Goal: Task Accomplishment & Management: Complete application form

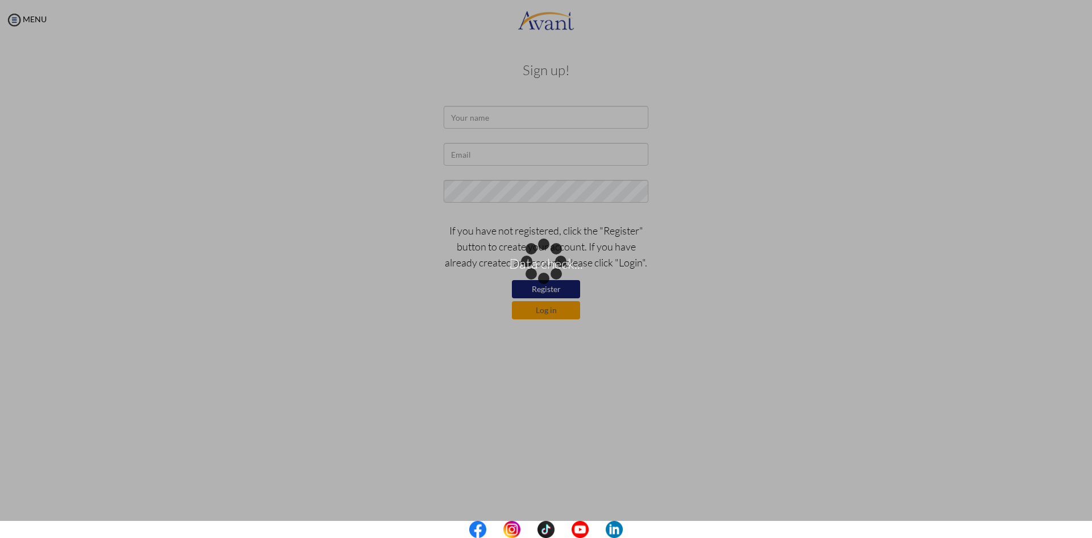
click at [538, 261] on div "Data check..." at bounding box center [546, 269] width 16 height 16
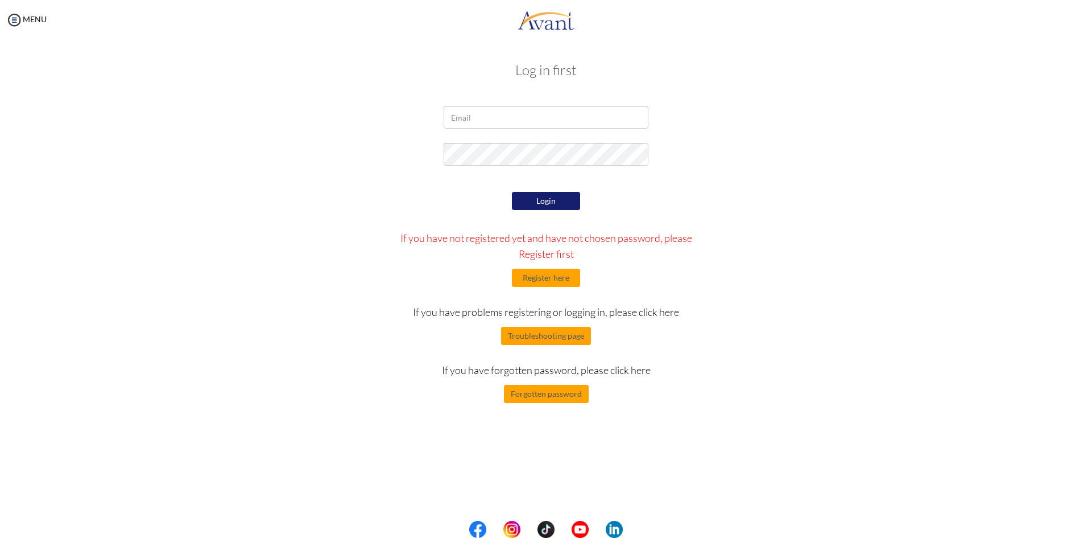
click at [569, 200] on button "Login" at bounding box center [546, 201] width 68 height 18
click at [529, 109] on input "email" at bounding box center [546, 117] width 205 height 23
type input "nightwing700@gmail.com"
click at [541, 213] on div "Login If you have not registered yet and have not chosen password, please Regis…" at bounding box center [546, 296] width 333 height 214
click at [545, 209] on button "Login" at bounding box center [546, 201] width 68 height 18
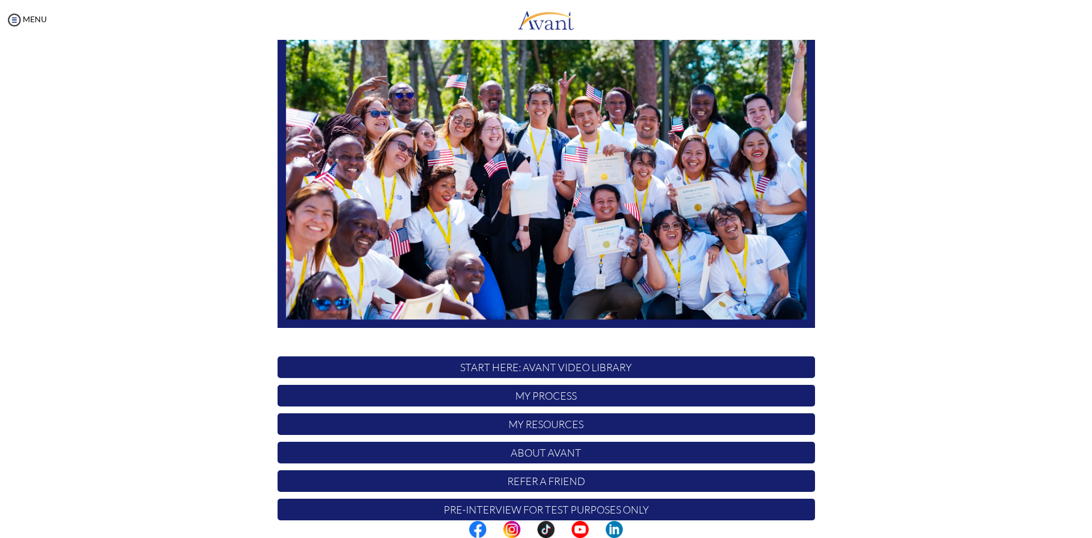
scroll to position [94, 0]
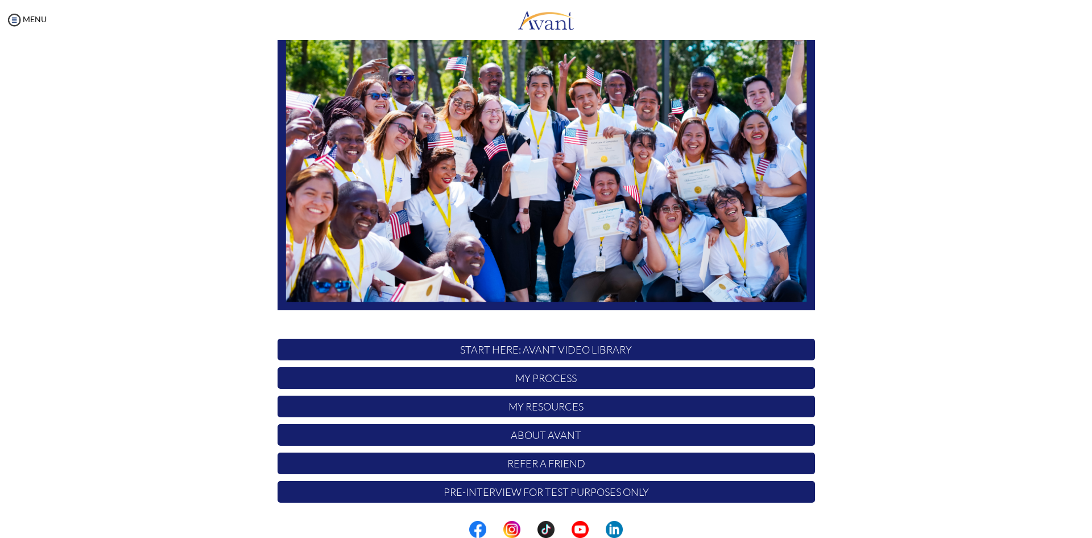
click at [565, 378] on p "My Process" at bounding box center [547, 378] width 538 height 22
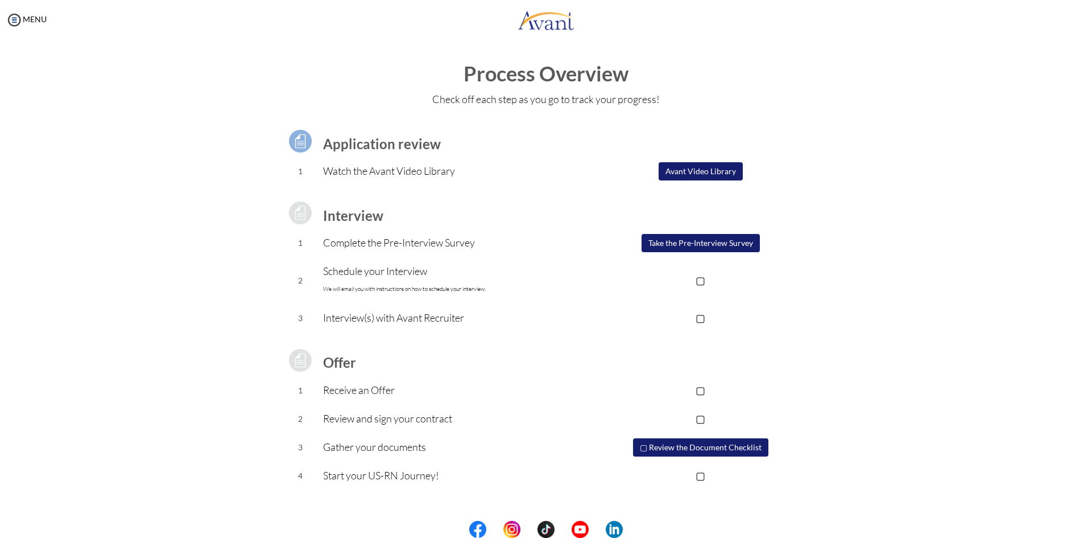
click at [736, 246] on button "Take the Pre-Interview Survey" at bounding box center [701, 243] width 118 height 18
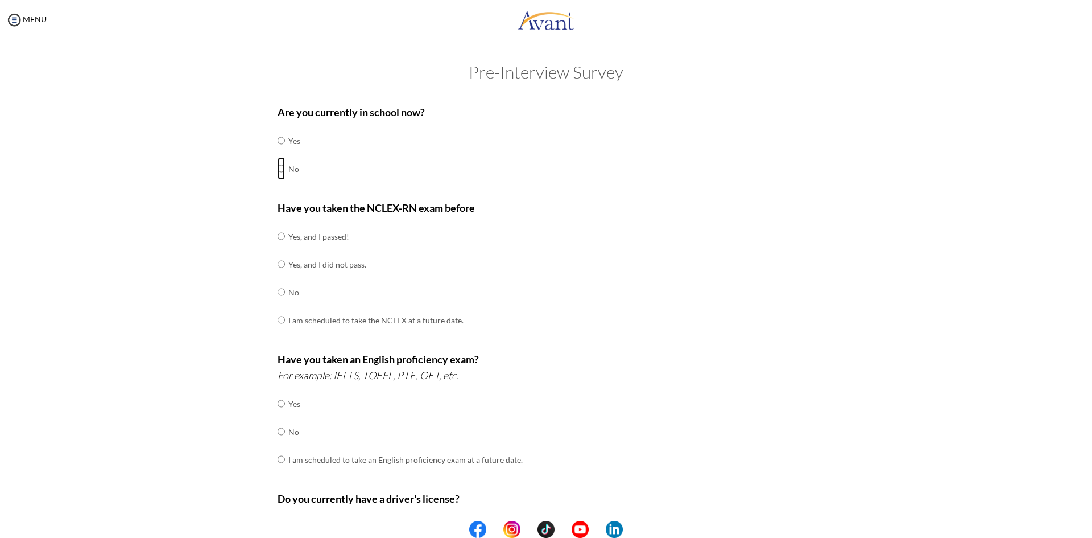
click at [278, 171] on input "radio" at bounding box center [281, 168] width 7 height 23
radio input "true"
click at [278, 239] on input "radio" at bounding box center [281, 236] width 7 height 23
radio input "true"
click at [278, 429] on input "radio" at bounding box center [281, 431] width 7 height 23
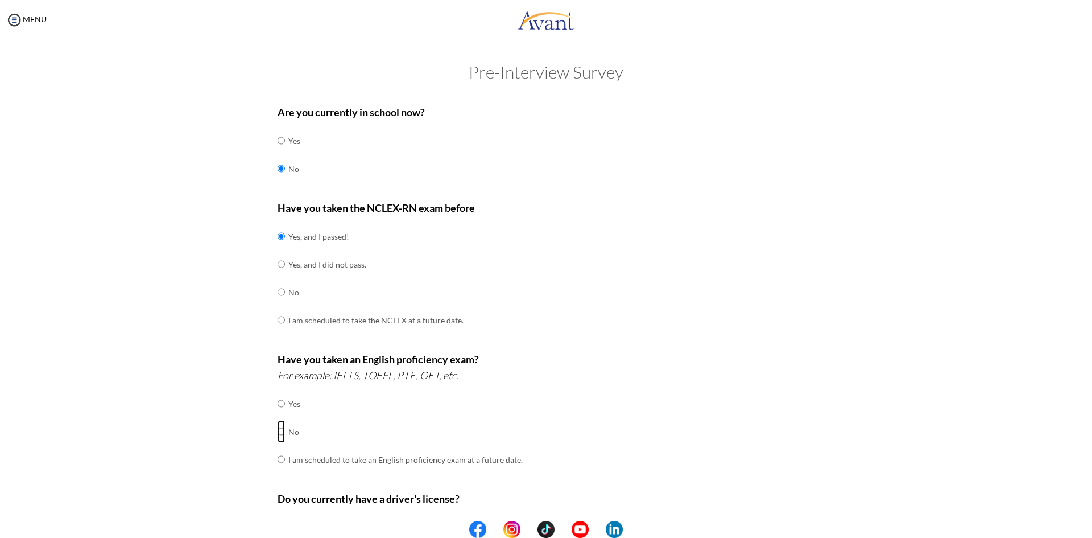
radio input "true"
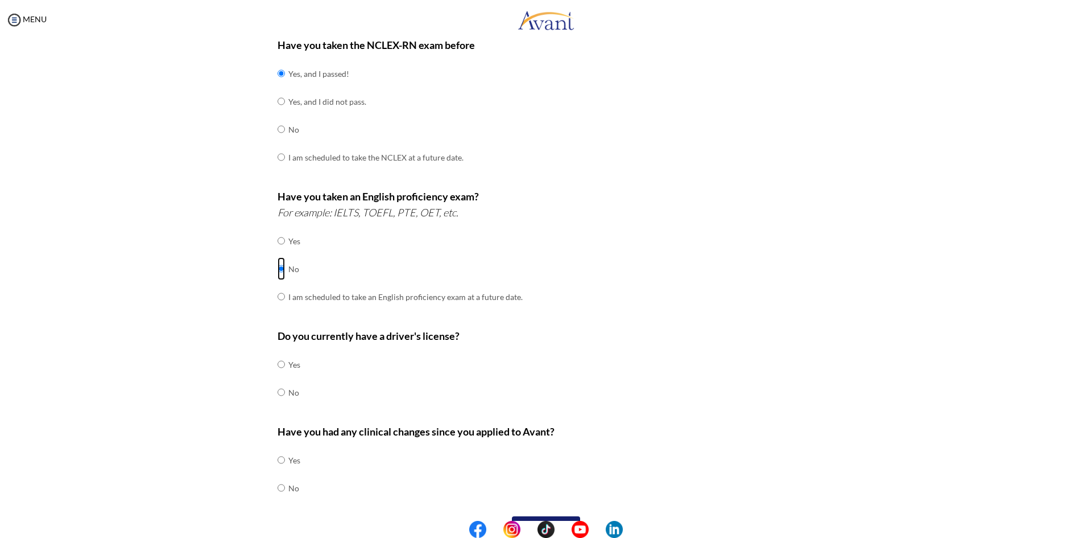
scroll to position [171, 0]
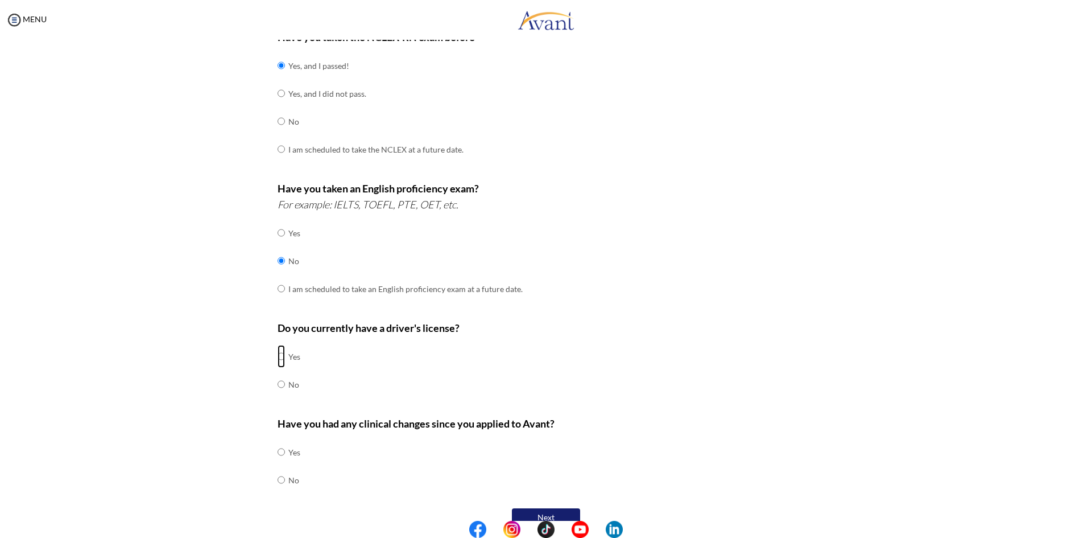
click at [278, 358] on input "radio" at bounding box center [281, 356] width 7 height 23
radio input "true"
click at [278, 456] on input "radio" at bounding box center [281, 451] width 7 height 23
radio input "true"
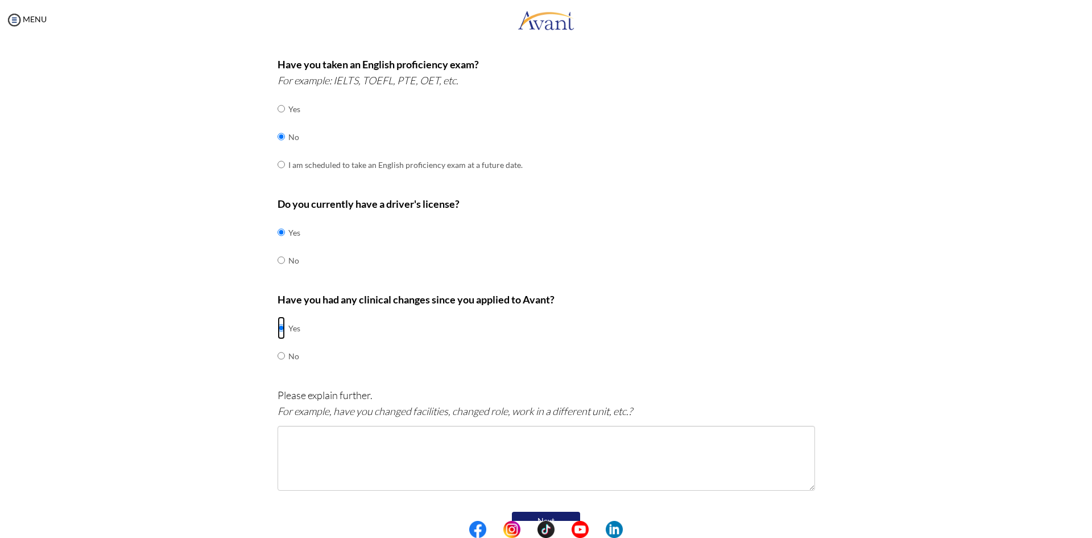
scroll to position [318, 0]
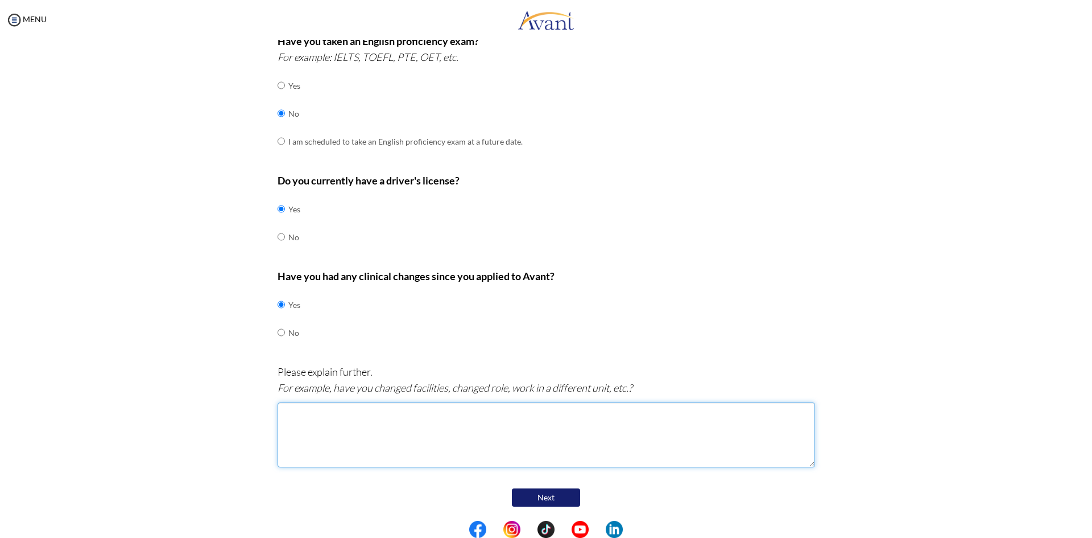
click at [463, 431] on textarea at bounding box center [547, 434] width 538 height 65
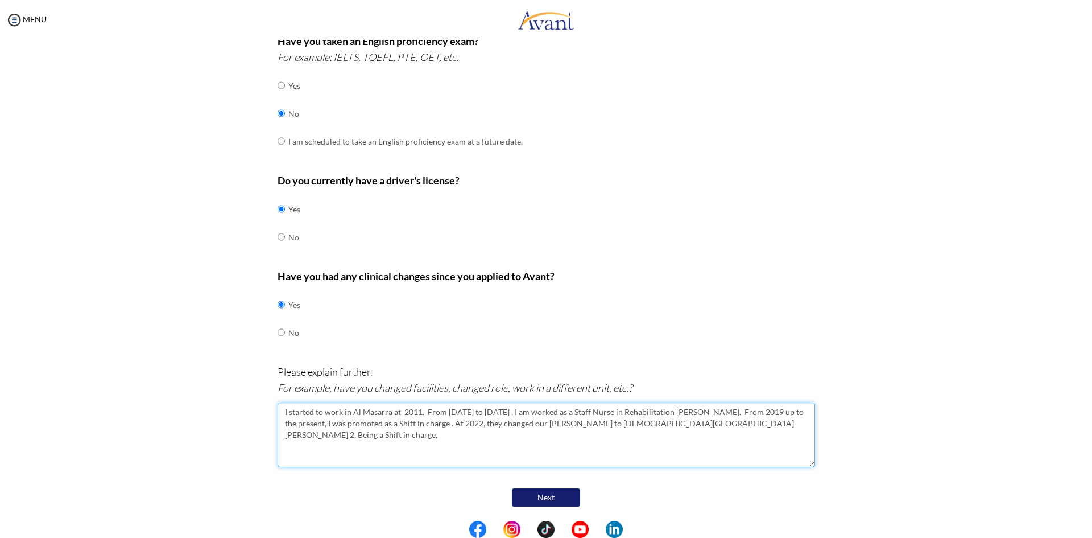
click at [669, 424] on textarea "I started to work in Al Masarra at 2011. From [DATE] to [DATE] , I am worked as…" at bounding box center [547, 434] width 538 height 65
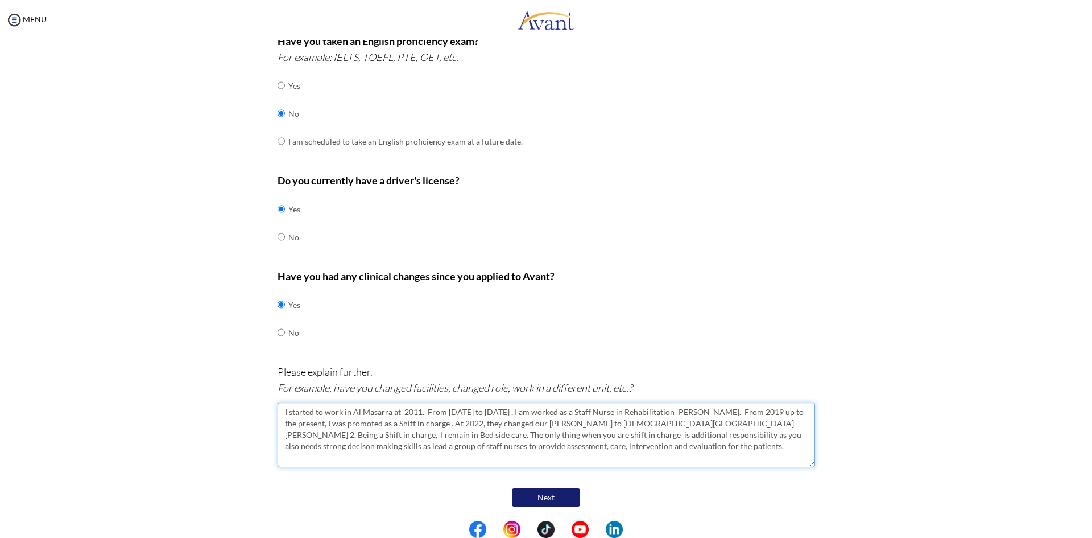
drag, startPoint x: 560, startPoint y: 446, endPoint x: 198, endPoint y: 402, distance: 365.1
click at [165, 392] on div "Pre-Interview Survey Are you currently in school now? Yes No Have you taken the…" at bounding box center [545, 155] width 1069 height 821
type textarea "I started to work in Al Masarra at 2011. From [DATE] to [DATE] , I am worked as…"
drag, startPoint x: 499, startPoint y: 448, endPoint x: 285, endPoint y: 393, distance: 221.5
click at [285, 393] on div "Please explain further. For example, have you changed facilities, changed role,…" at bounding box center [547, 421] width 538 height 115
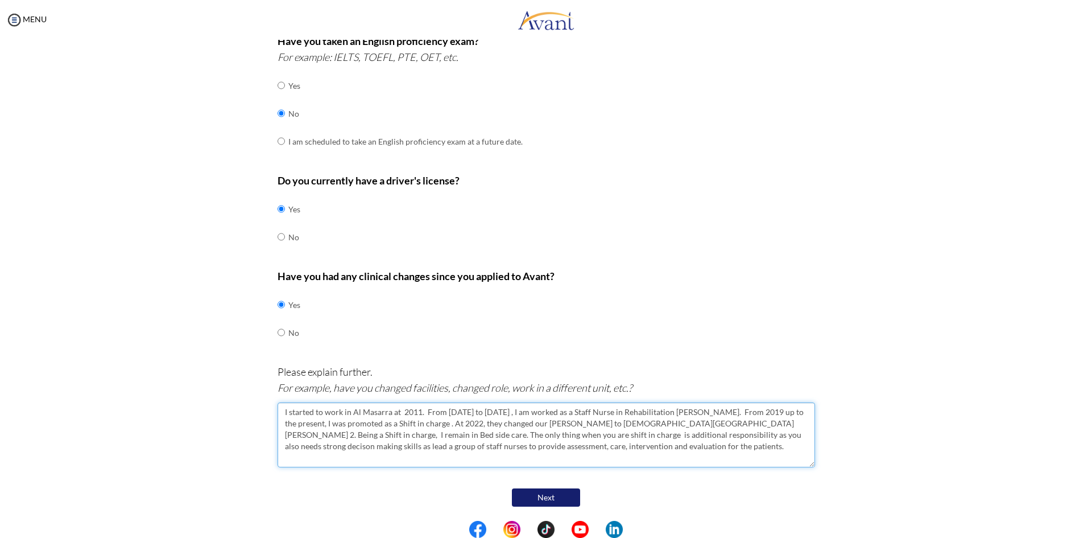
click at [522, 453] on textarea "I started to work in Al Masarra at 2011. From [DATE] to [DATE] , I am worked as…" at bounding box center [547, 434] width 538 height 65
drag, startPoint x: 520, startPoint y: 455, endPoint x: 259, endPoint y: 409, distance: 264.5
click at [259, 409] on div "Are you currently in school now? Yes No Have you taken the NCLEX-RN exam before…" at bounding box center [546, 144] width 666 height 729
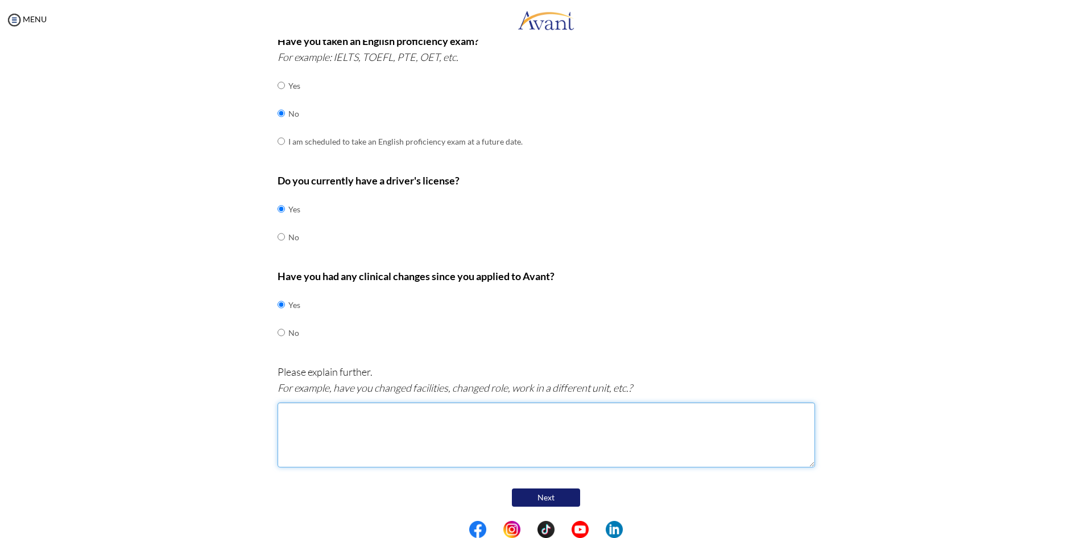
paste textarea "I started working at [GEOGRAPHIC_DATA] in [DATE] as a Staff Nurse in the Rehabi…"
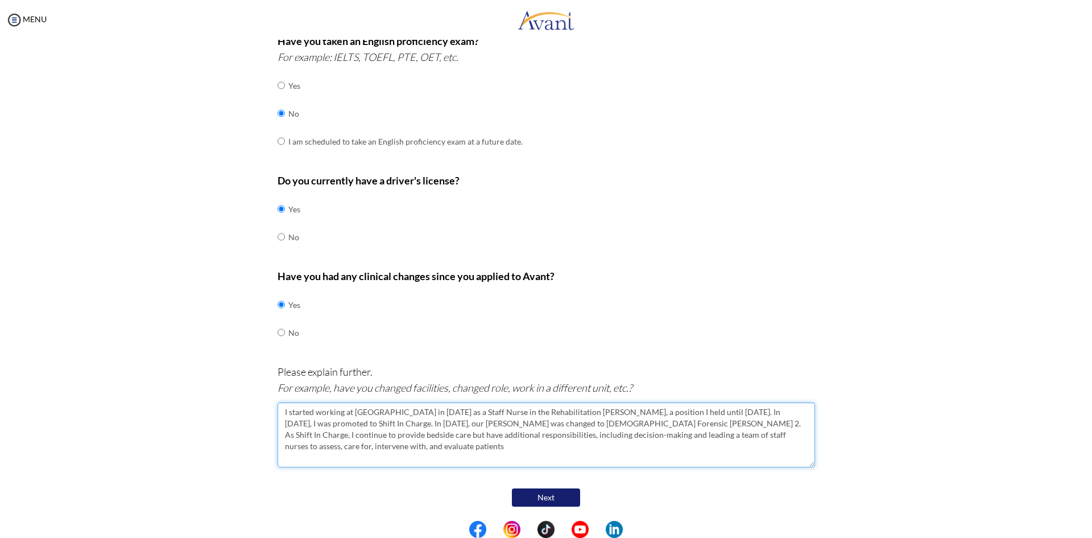
type textarea "I started working at [GEOGRAPHIC_DATA] in [DATE] as a Staff Nurse in the Rehabi…"
click at [543, 501] on button "Next" at bounding box center [546, 497] width 68 height 18
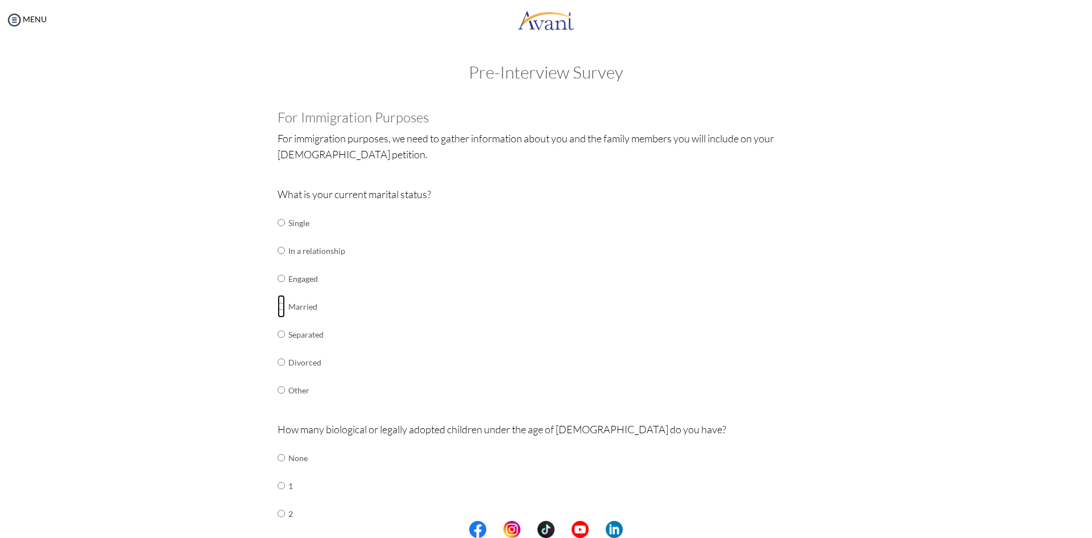
click at [278, 308] on input "radio" at bounding box center [281, 306] width 7 height 23
radio input "true"
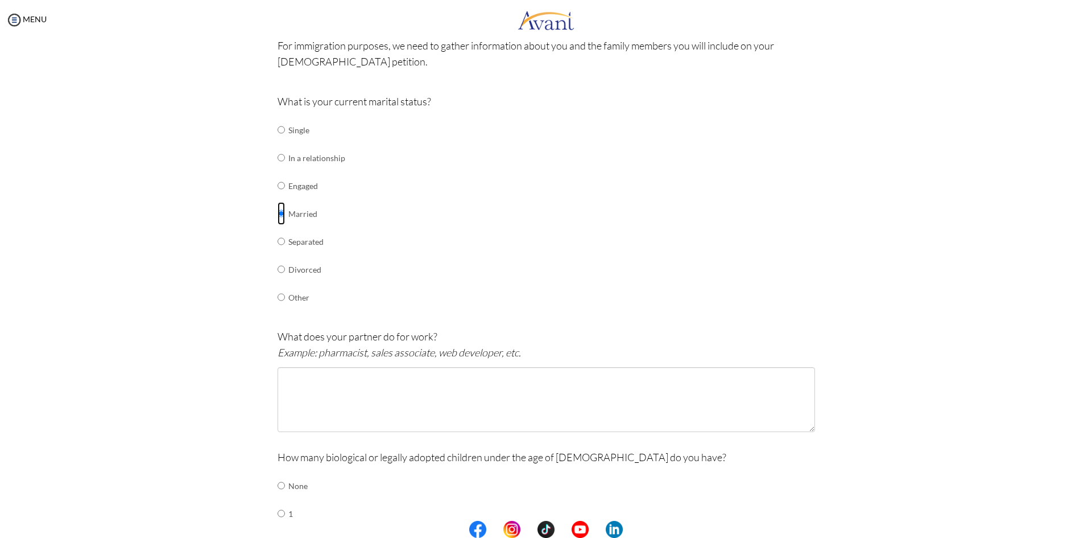
scroll to position [171, 0]
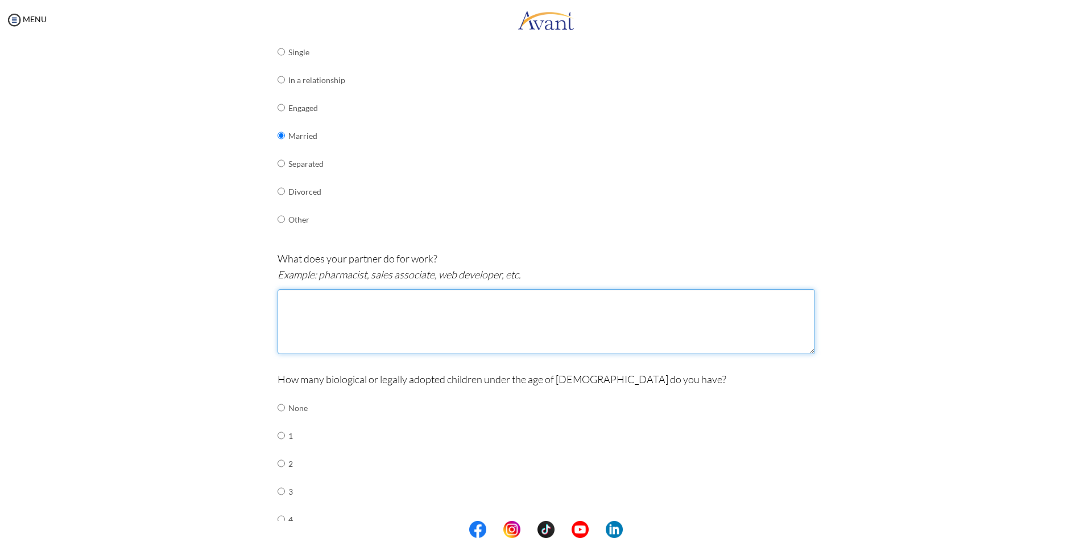
click at [375, 303] on textarea at bounding box center [547, 321] width 538 height 65
click at [308, 297] on textarea "House wife" at bounding box center [547, 321] width 538 height 65
click at [305, 298] on textarea "House wife" at bounding box center [547, 321] width 538 height 65
click at [282, 298] on textarea "Housewife" at bounding box center [547, 321] width 538 height 65
click at [403, 294] on textarea "She is Housewife but she is licensed Physical Therapist" at bounding box center [547, 321] width 538 height 65
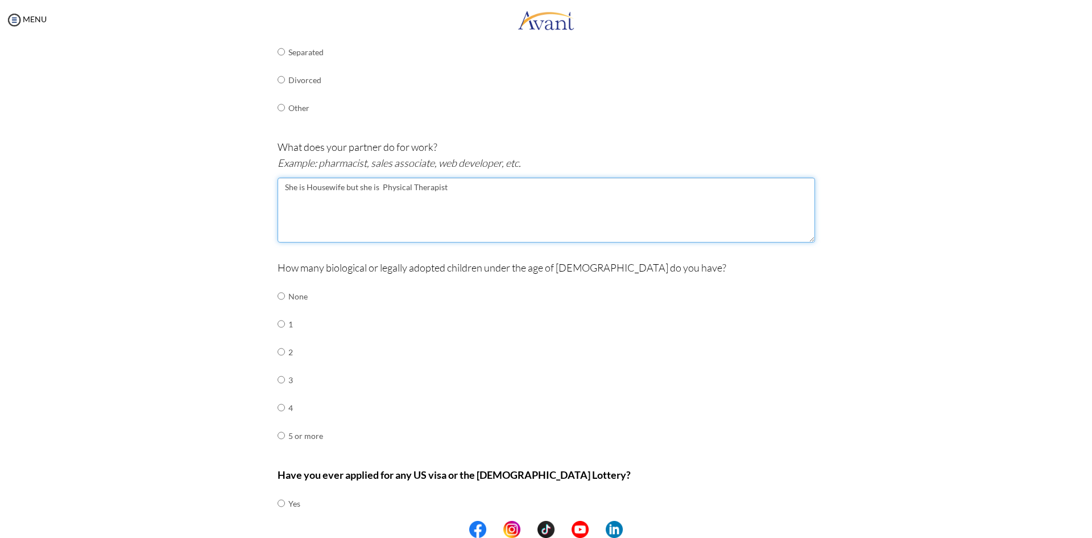
scroll to position [284, 0]
type textarea "She is Housewife but she is Physical Therapist"
click at [279, 292] on input "radio" at bounding box center [281, 293] width 7 height 23
radio input "true"
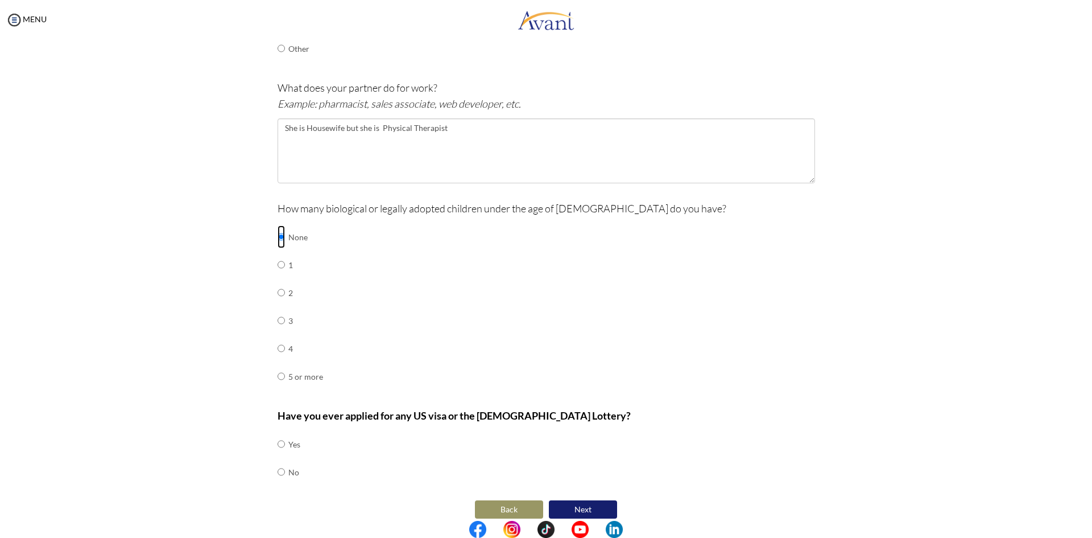
scroll to position [353, 0]
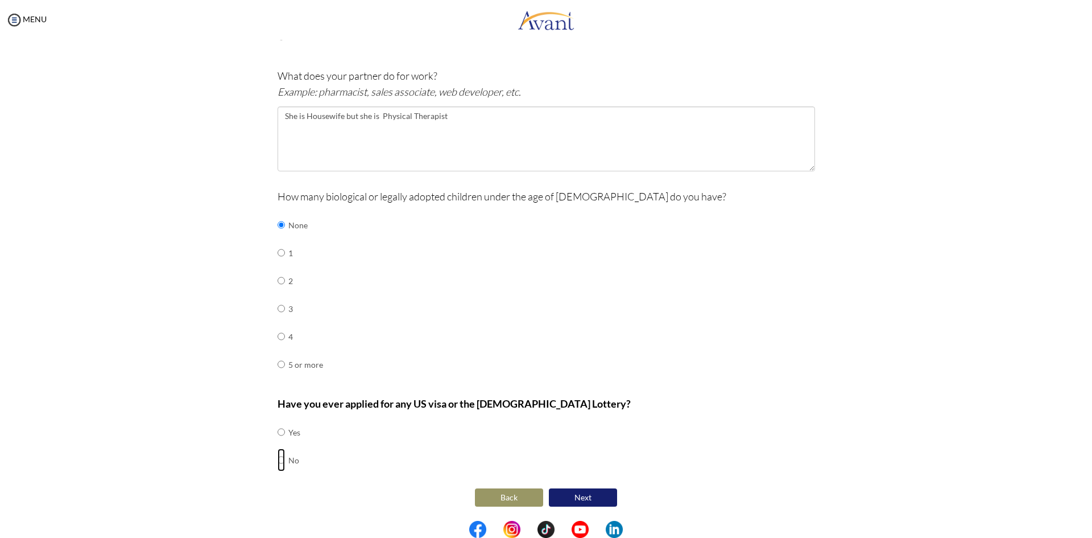
click at [279, 462] on input "radio" at bounding box center [281, 459] width 7 height 23
radio input "true"
click at [302, 117] on textarea "She is Housewife but she is Physical Therapist" at bounding box center [547, 138] width 538 height 65
drag, startPoint x: 459, startPoint y: 118, endPoint x: 256, endPoint y: 127, distance: 202.7
click at [256, 127] on div "Are you currently in school now? Yes No Have you taken the NCLEX-RN exam before…" at bounding box center [546, 127] width 666 height 764
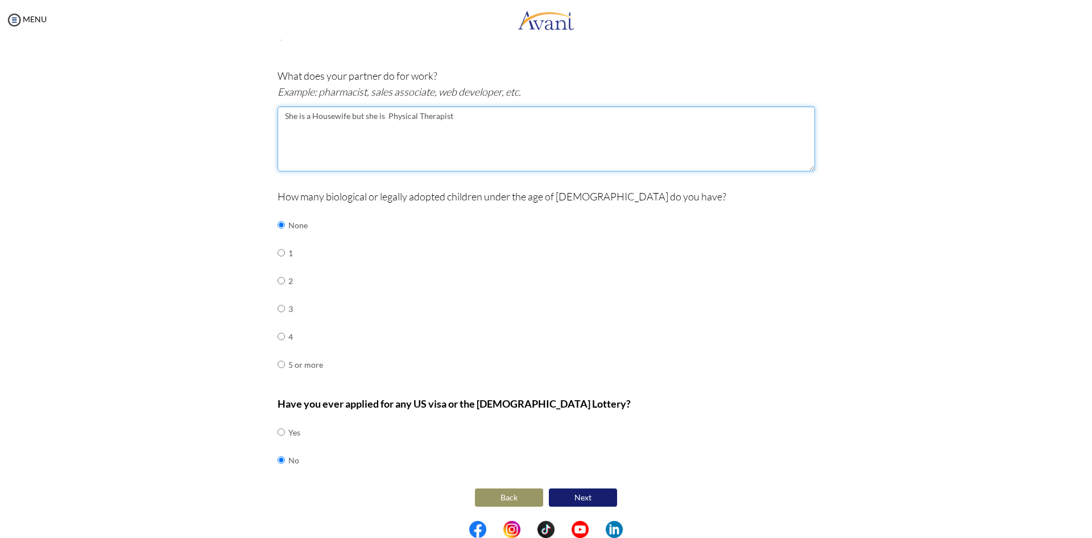
type textarea "She is a Housewife but she is Physical Therapist"
paste textarea "She is a Housewife, but she is a Physical Therapist"
type textarea "She is a Housewife, but she is a Physical Therapist"
click at [576, 502] on button "Next" at bounding box center [583, 497] width 68 height 18
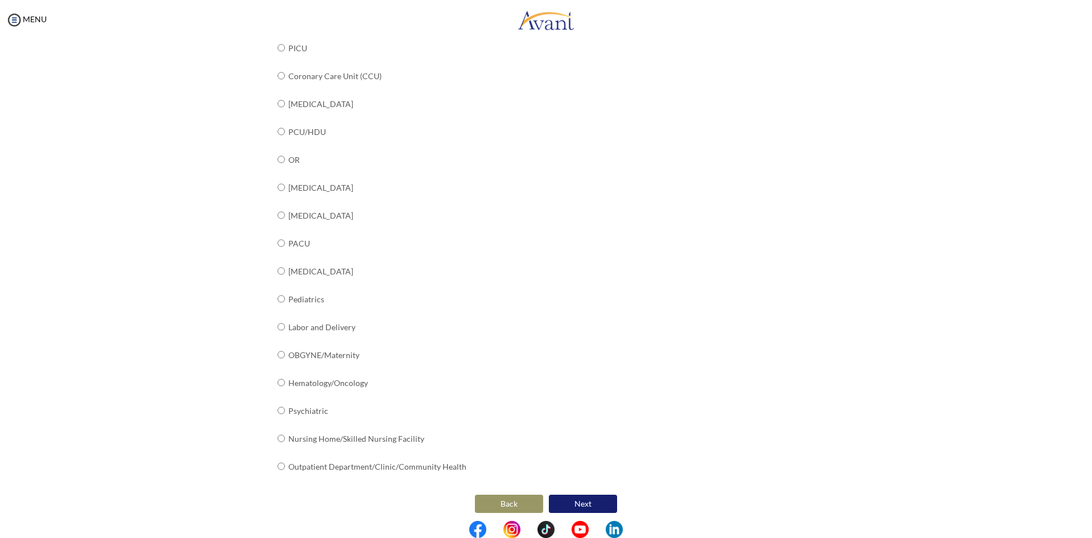
scroll to position [288, 0]
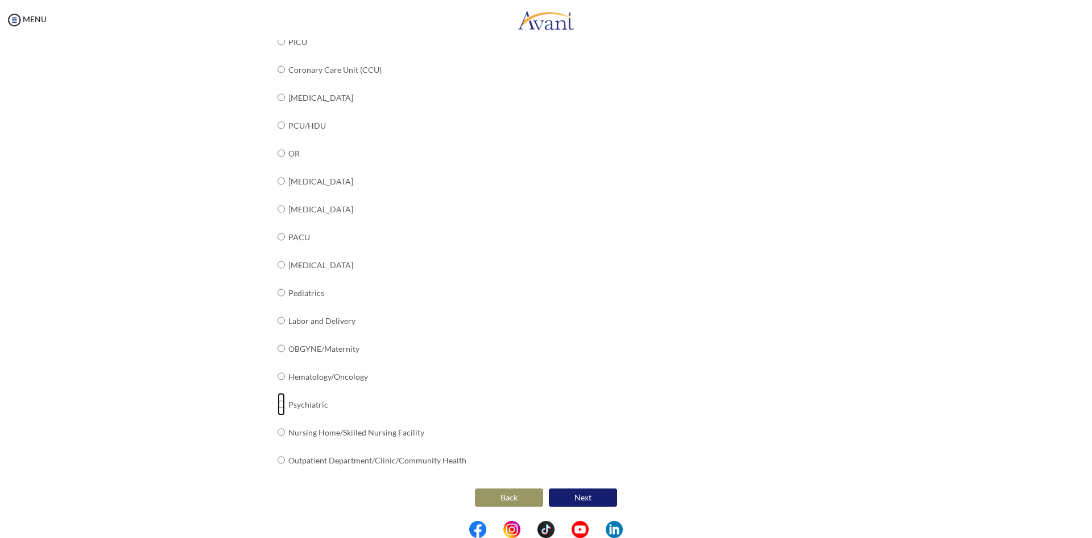
click at [278, 405] on input "radio" at bounding box center [281, 404] width 7 height 23
radio input "true"
click at [568, 495] on button "Next" at bounding box center [583, 497] width 68 height 18
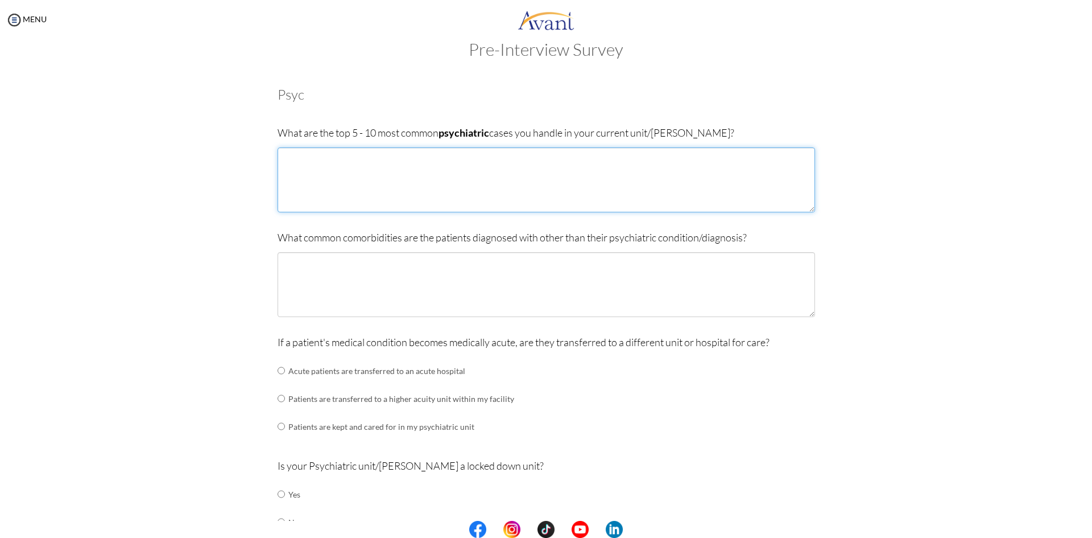
click at [433, 187] on textarea at bounding box center [547, 179] width 538 height 65
type textarea "We have Schizophrenic, Bipolar [MEDICAL_DATA], Dimentia, Schizoaffective diorde…"
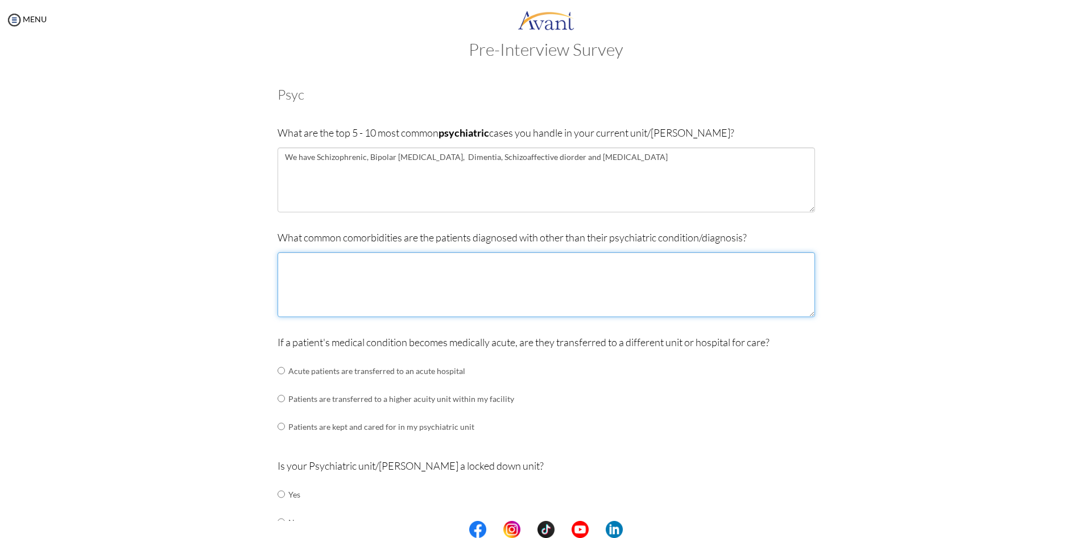
click at [659, 271] on textarea at bounding box center [547, 284] width 538 height 65
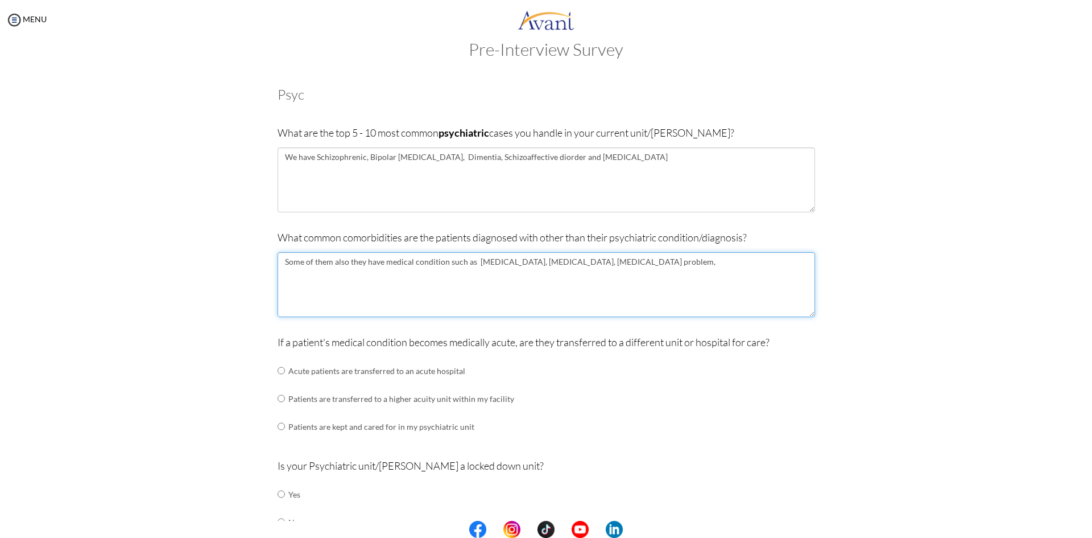
type textarea "Some of them also they have medical condition such as [MEDICAL_DATA], [MEDICAL_…"
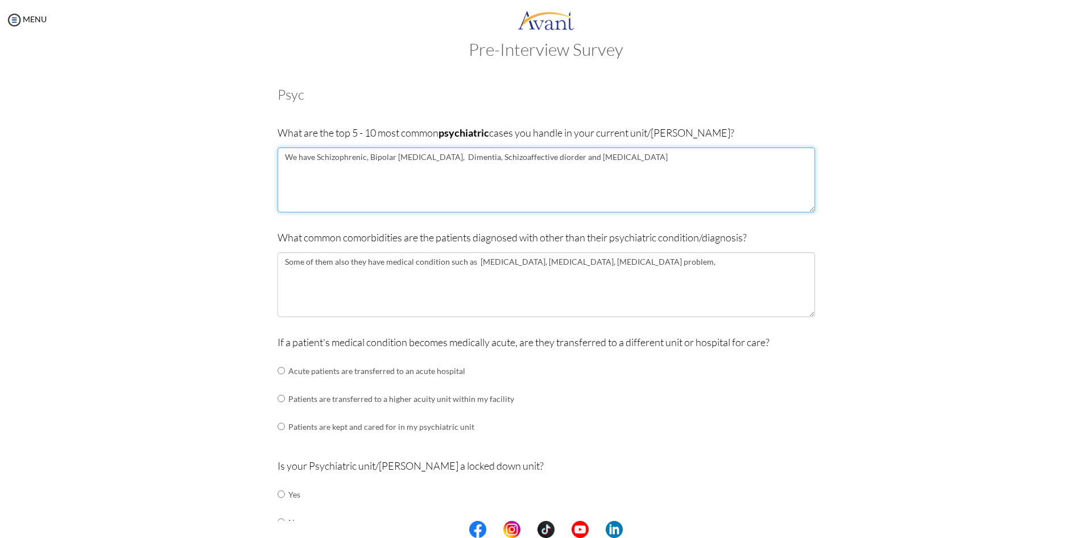
click at [468, 156] on textarea "We have Schizophrenic, Bipolar [MEDICAL_DATA], Dimentia, Schizoaffective diorde…" at bounding box center [547, 179] width 538 height 65
type textarea "We have Schizophrenic, Bipolar [MEDICAL_DATA], [MEDICAL_DATA], Schizoaffective …"
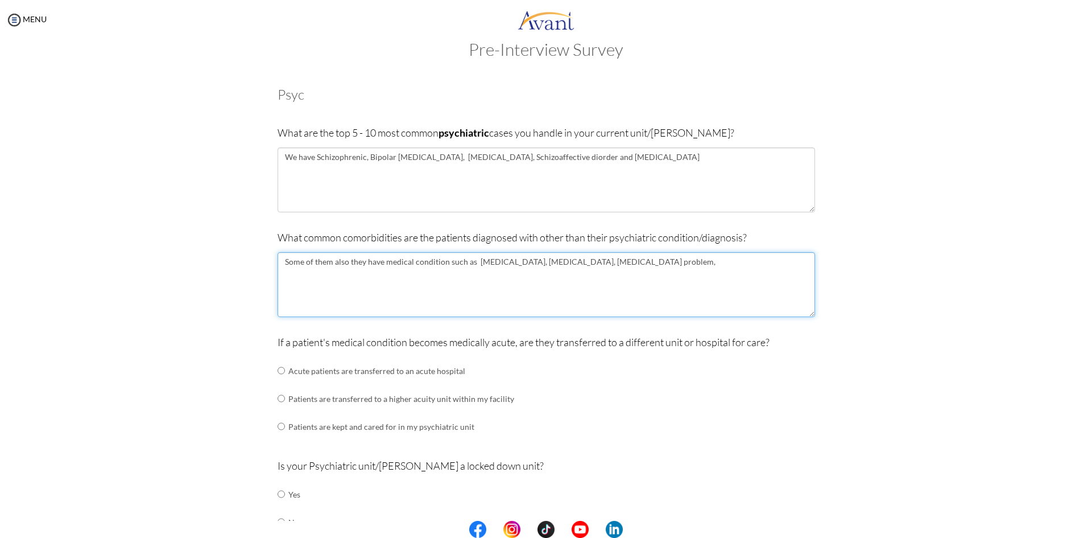
click at [639, 259] on textarea "Some of them also they have medical condition such as [MEDICAL_DATA], [MEDICAL_…" at bounding box center [547, 284] width 538 height 65
type textarea "Some of them also they have medical condition such as [MEDICAL_DATA], [MEDICAL_…"
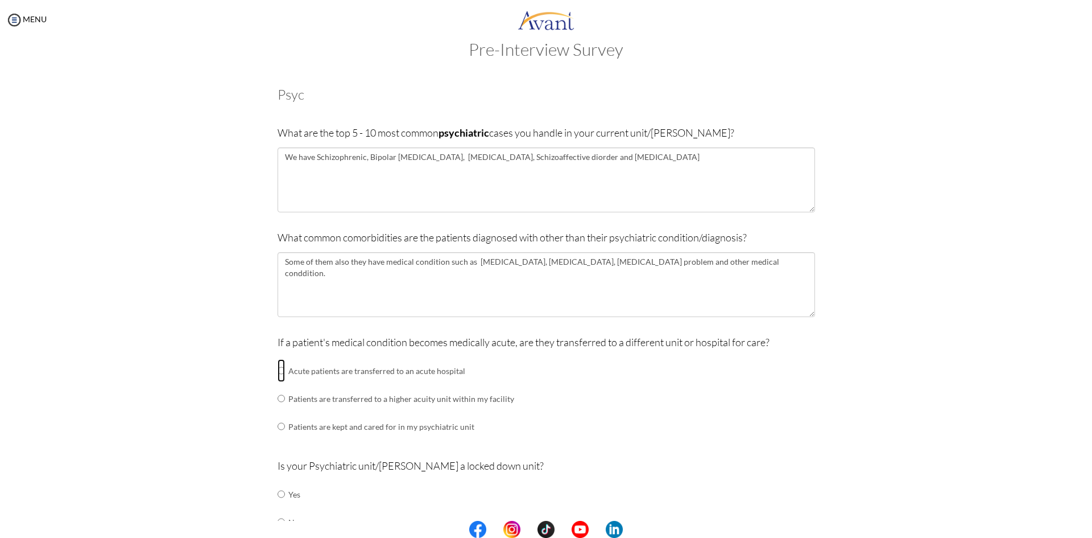
click at [278, 373] on input "radio" at bounding box center [281, 370] width 7 height 23
radio input "true"
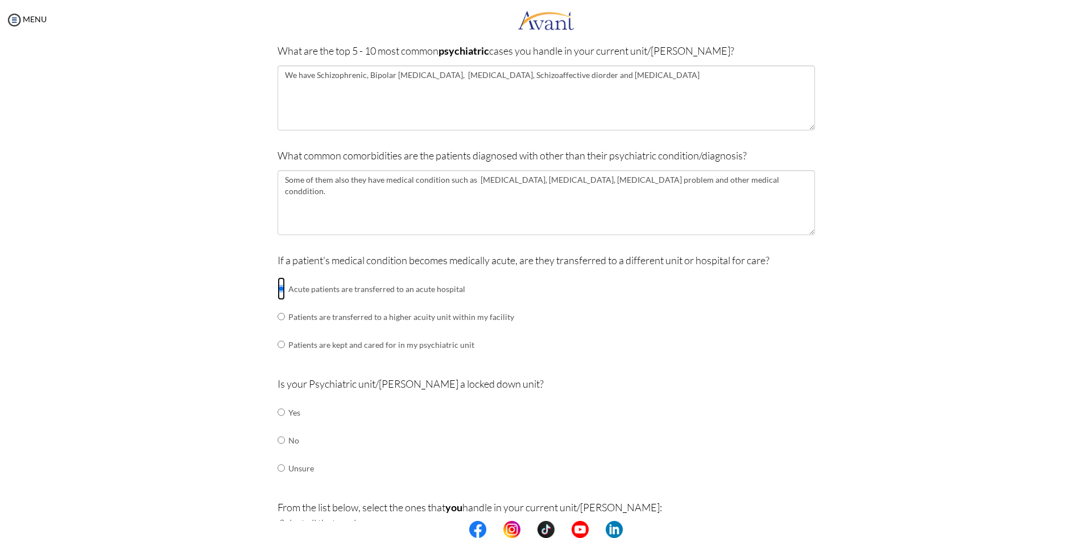
scroll to position [250, 0]
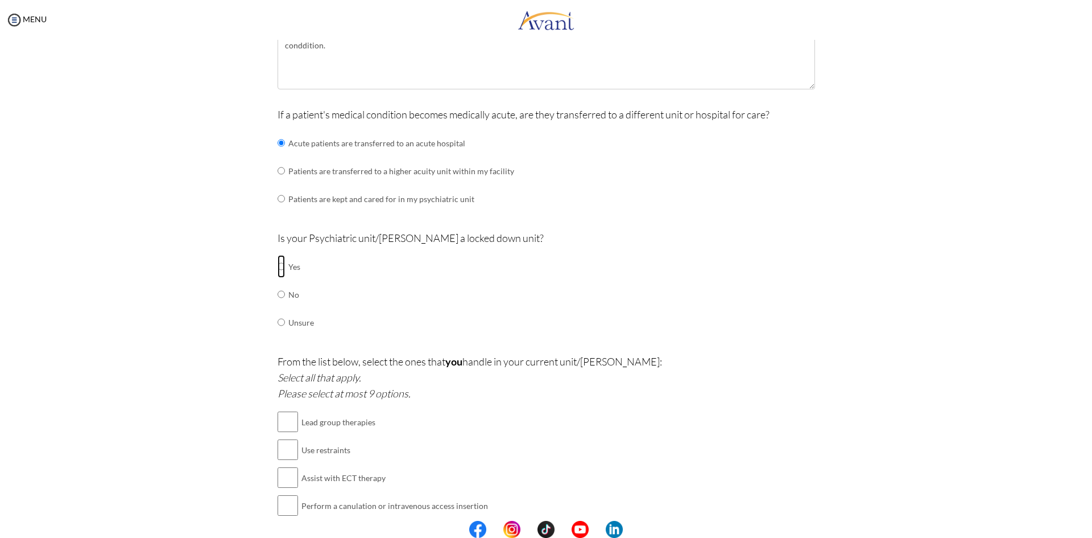
click at [278, 266] on input "radio" at bounding box center [281, 266] width 7 height 23
radio input "true"
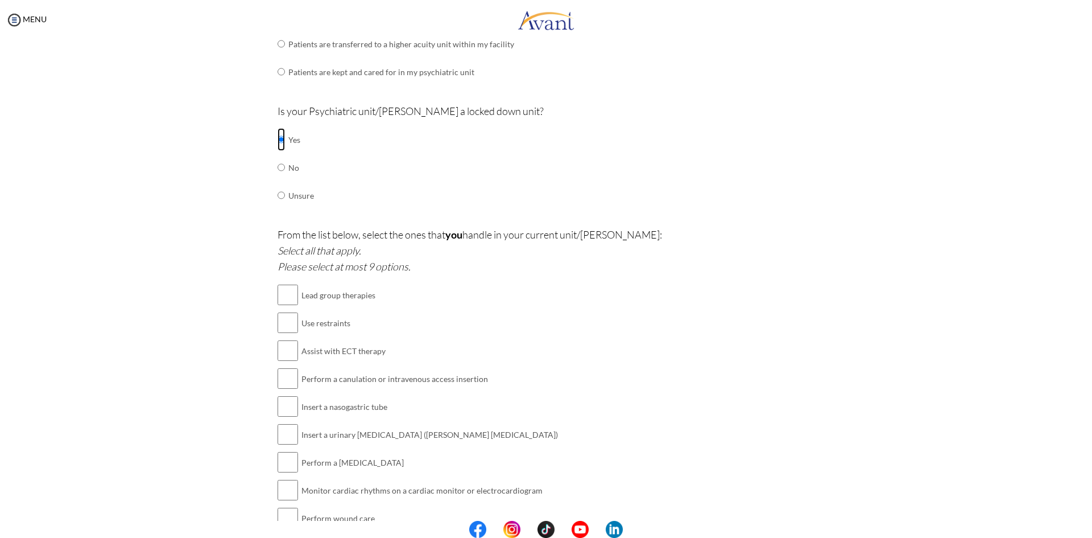
scroll to position [421, 0]
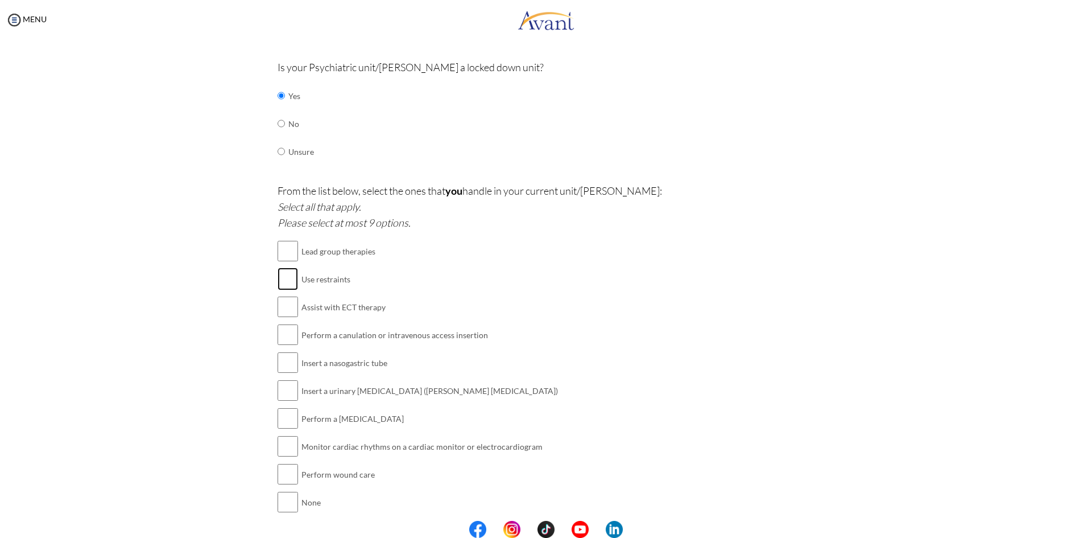
click at [286, 278] on input "checkbox" at bounding box center [288, 278] width 20 height 23
checkbox input "true"
click at [286, 312] on input "checkbox" at bounding box center [288, 306] width 20 height 23
checkbox input "true"
click at [290, 432] on td at bounding box center [288, 418] width 20 height 28
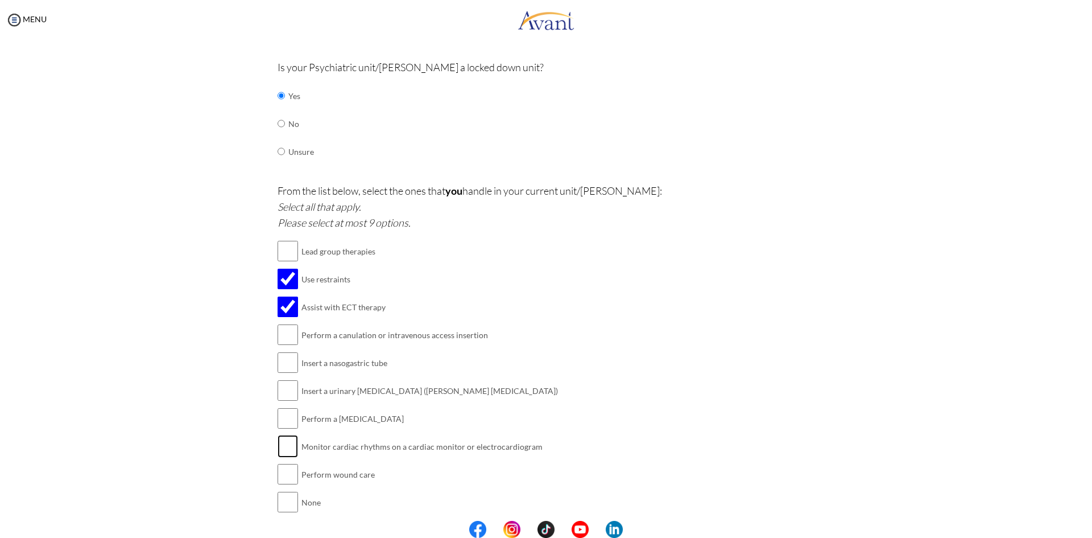
click at [288, 435] on input "checkbox" at bounding box center [288, 446] width 20 height 23
checkbox input "true"
drag, startPoint x: 276, startPoint y: 480, endPoint x: 280, endPoint y: 475, distance: 6.0
click at [278, 479] on input "checkbox" at bounding box center [288, 473] width 20 height 23
checkbox input "true"
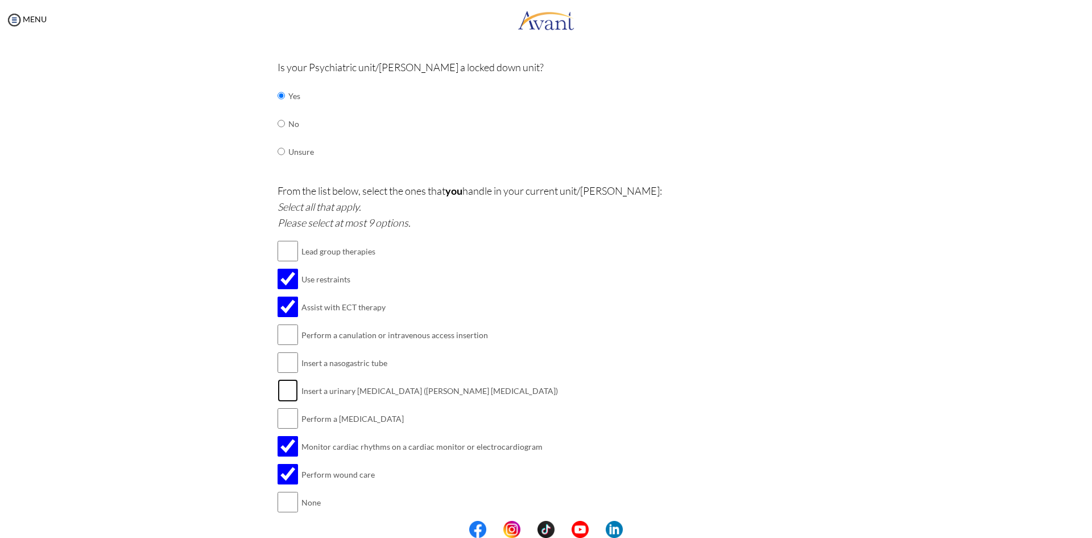
click at [291, 387] on input "checkbox" at bounding box center [288, 390] width 20 height 23
checkbox input "true"
click at [286, 344] on input "checkbox" at bounding box center [288, 334] width 20 height 23
checkbox input "true"
click at [291, 364] on input "checkbox" at bounding box center [288, 362] width 20 height 23
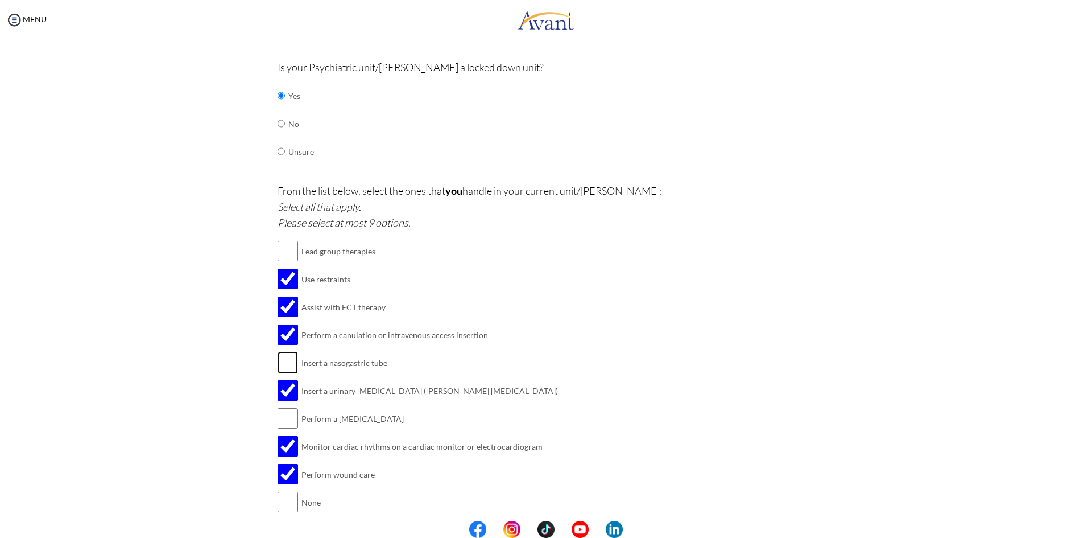
checkbox input "true"
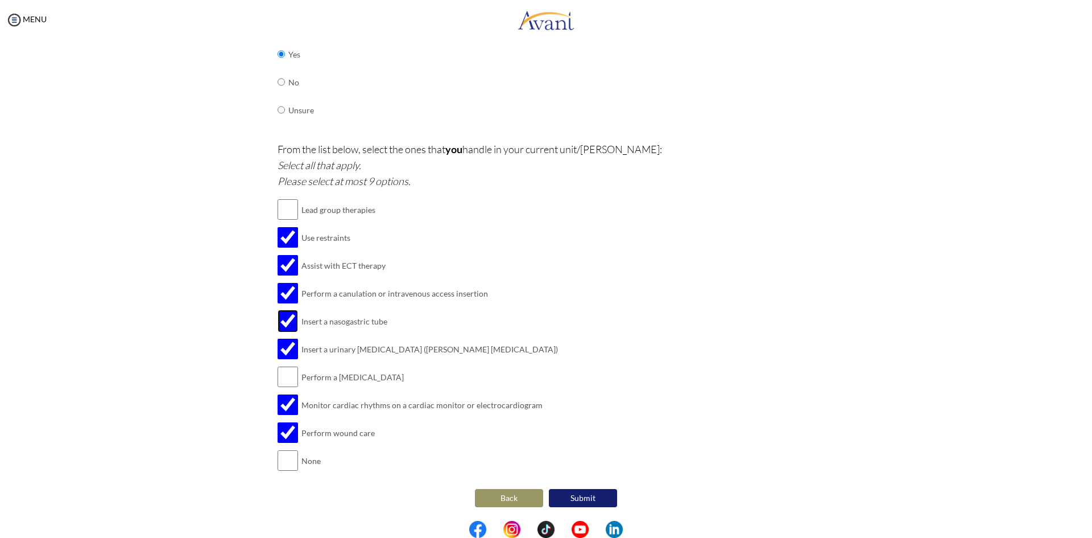
scroll to position [463, 0]
click at [573, 501] on button "Submit" at bounding box center [583, 497] width 68 height 18
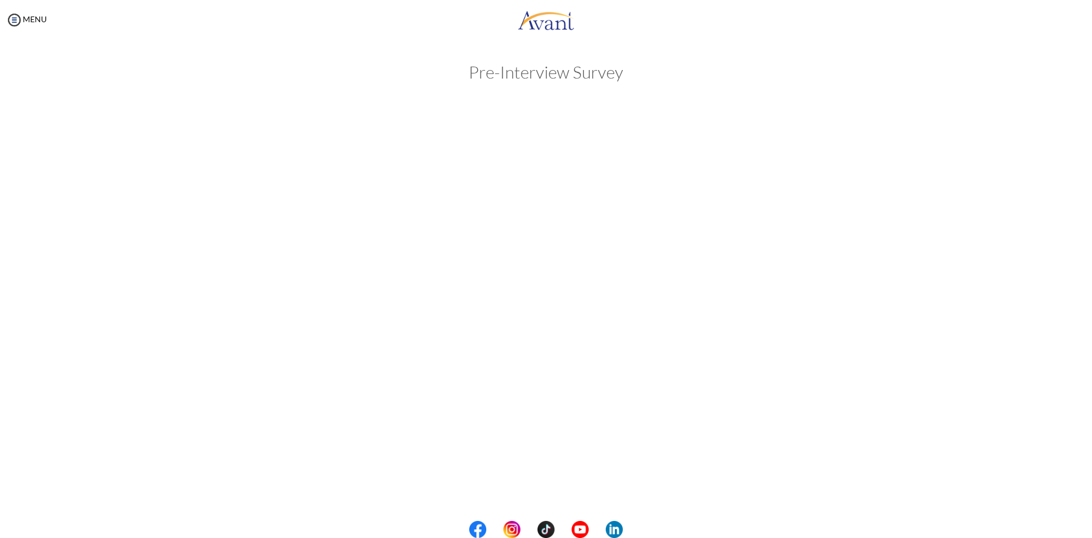
scroll to position [0, 0]
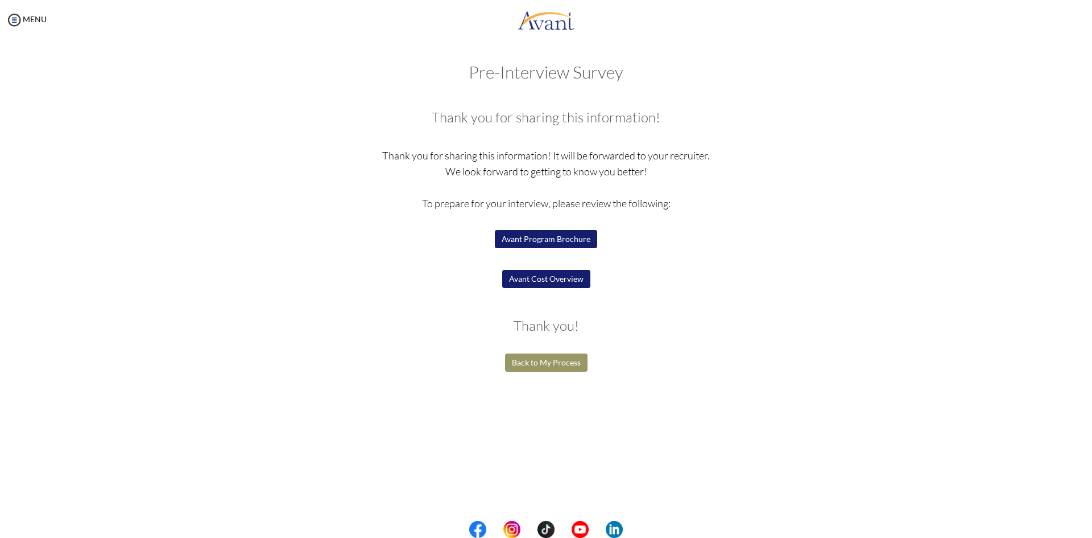
click at [566, 362] on button "Back to My Process" at bounding box center [546, 362] width 82 height 18
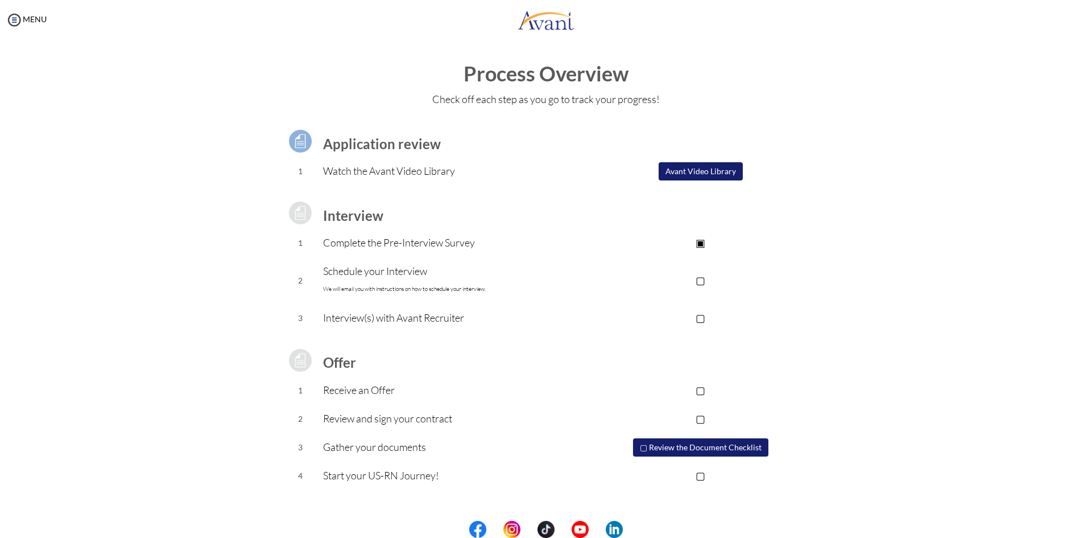
click at [703, 280] on p "▢" at bounding box center [701, 280] width 228 height 16
click at [703, 280] on p "▣" at bounding box center [701, 280] width 228 height 16
click at [707, 284] on p "▢" at bounding box center [701, 280] width 228 height 16
click at [687, 448] on button "▢ Review the Document Checklist" at bounding box center [700, 447] width 135 height 18
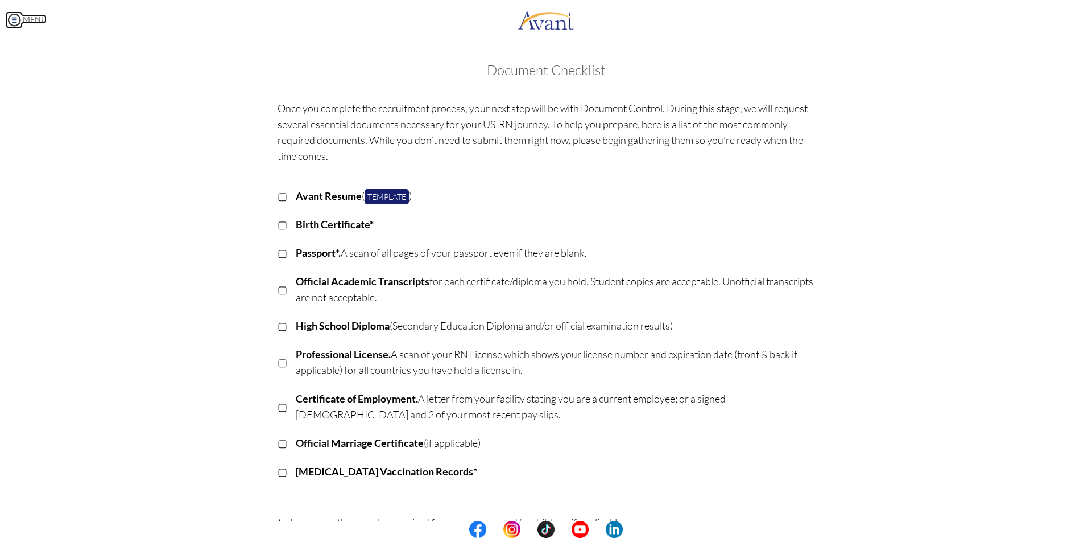
click at [40, 19] on link "MENU" at bounding box center [26, 19] width 41 height 10
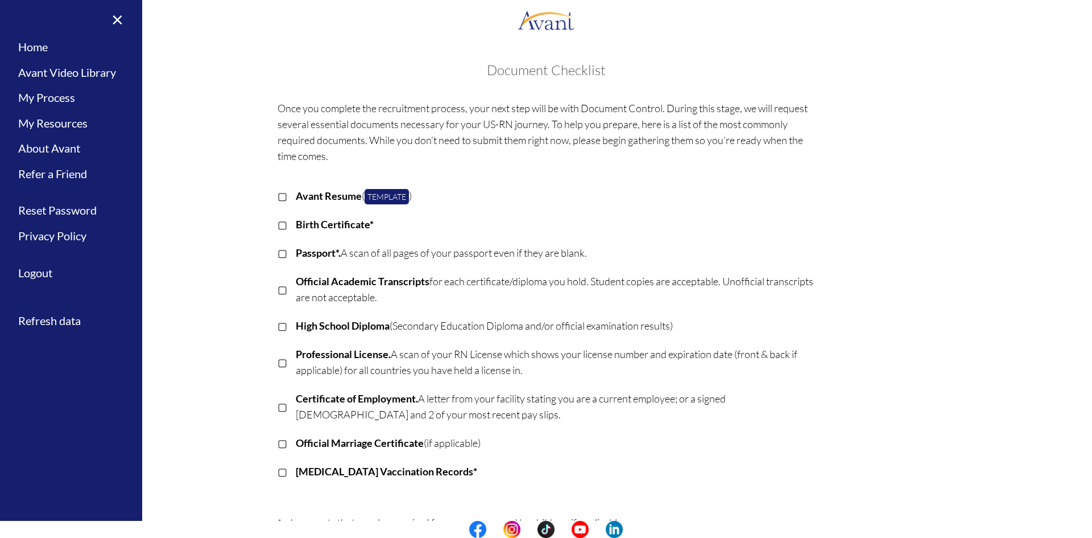
click at [193, 71] on h3 "Document Checklist" at bounding box center [545, 70] width 1069 height 15
click at [122, 24] on link "×" at bounding box center [110, 19] width 35 height 38
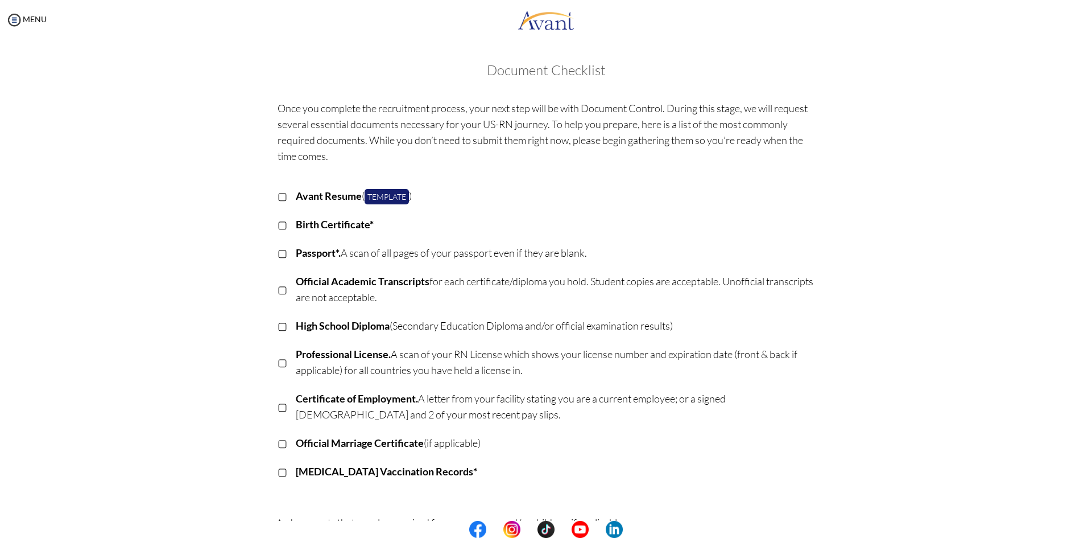
click at [13, 28] on div "MENU" at bounding box center [23, 269] width 47 height 538
click at [15, 23] on img at bounding box center [14, 19] width 17 height 17
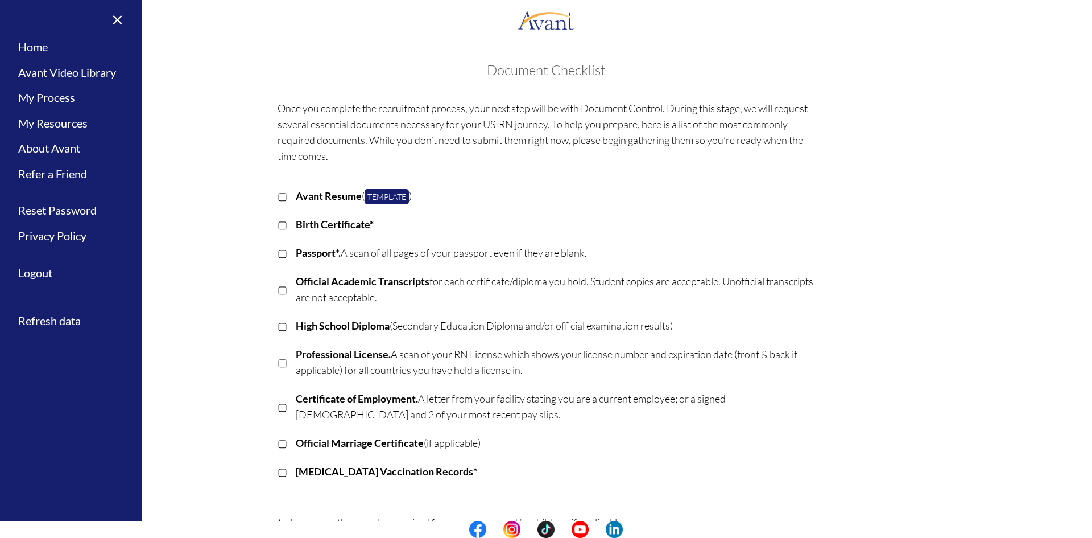
click at [330, 114] on p "Once you complete the recruitment process, your next step will be with Document…" at bounding box center [547, 132] width 538 height 64
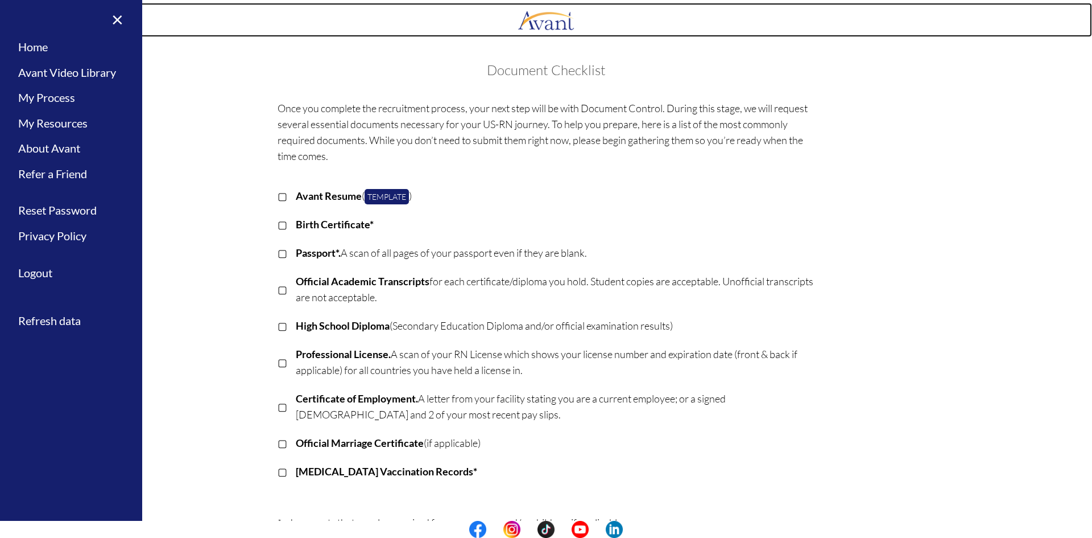
click at [196, 30] on link at bounding box center [546, 20] width 1092 height 34
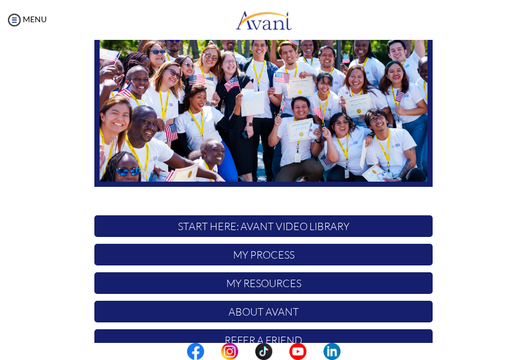
scroll to position [160, 0]
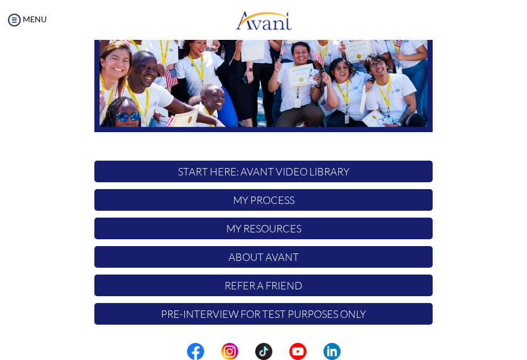
click at [265, 199] on p "My Process" at bounding box center [263, 200] width 338 height 22
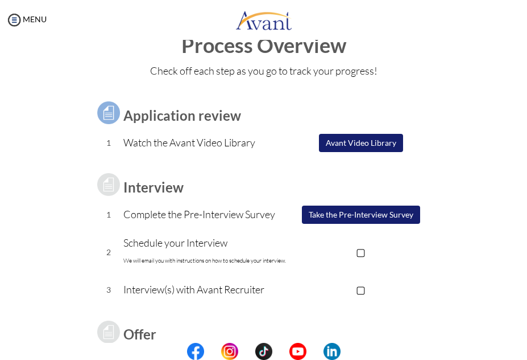
scroll to position [0, 0]
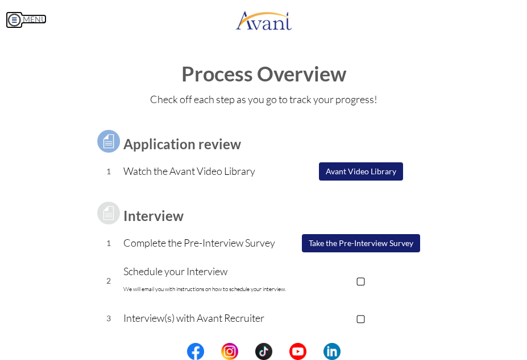
click at [15, 18] on img at bounding box center [14, 19] width 17 height 17
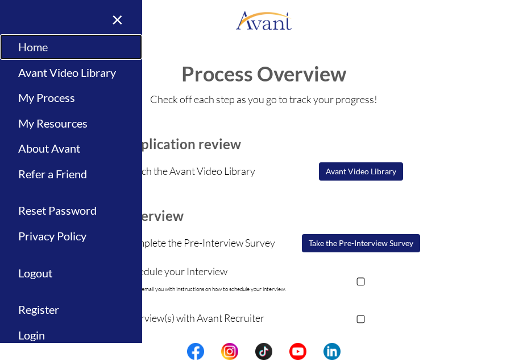
click at [40, 42] on link "Home" at bounding box center [71, 47] width 142 height 26
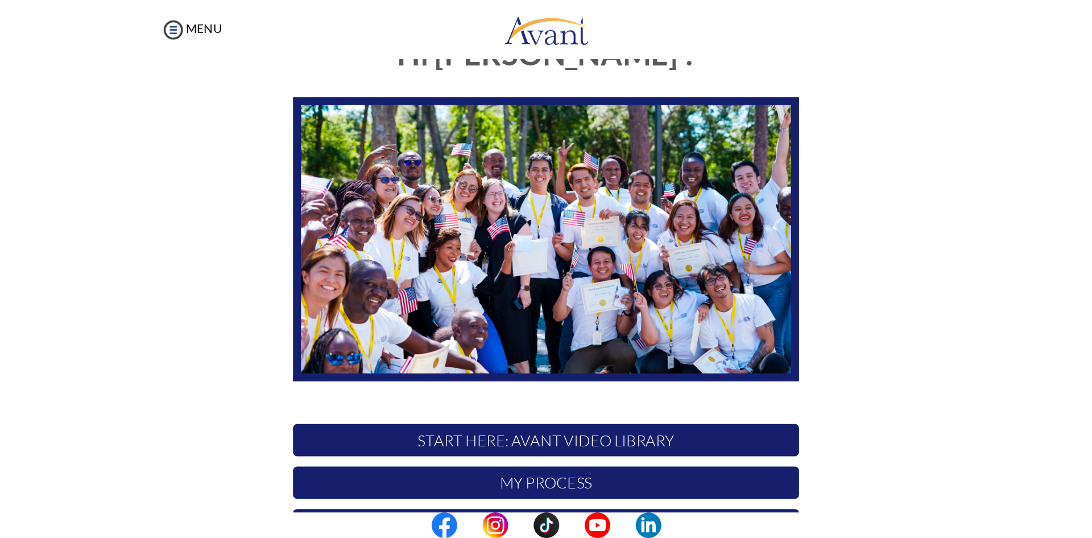
scroll to position [160, 0]
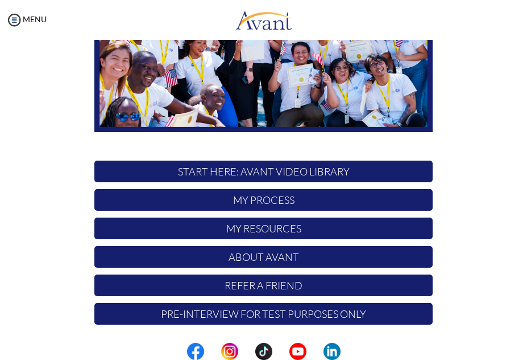
click at [273, 201] on p "My Process" at bounding box center [263, 200] width 338 height 22
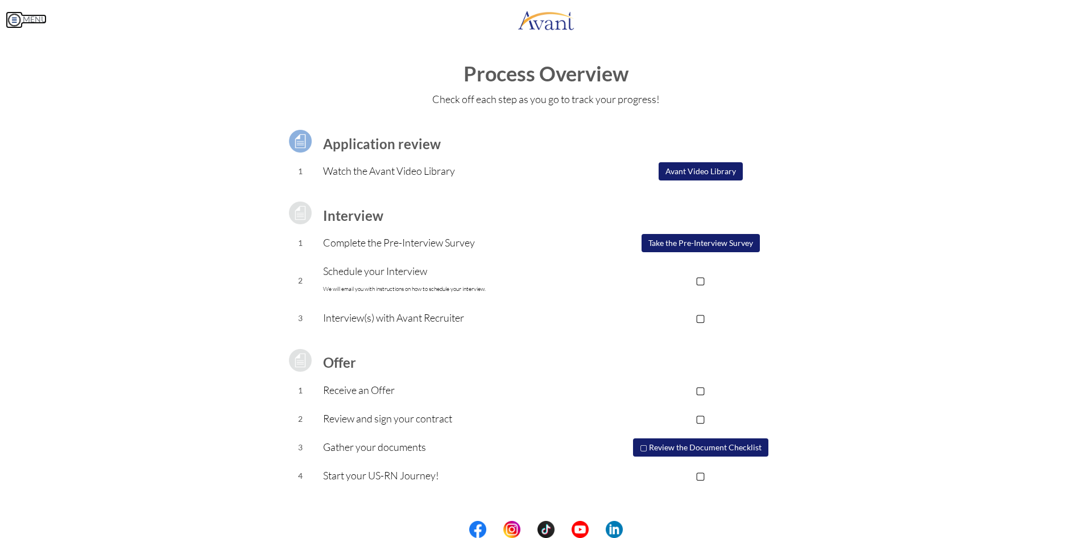
click at [17, 19] on img at bounding box center [14, 19] width 17 height 17
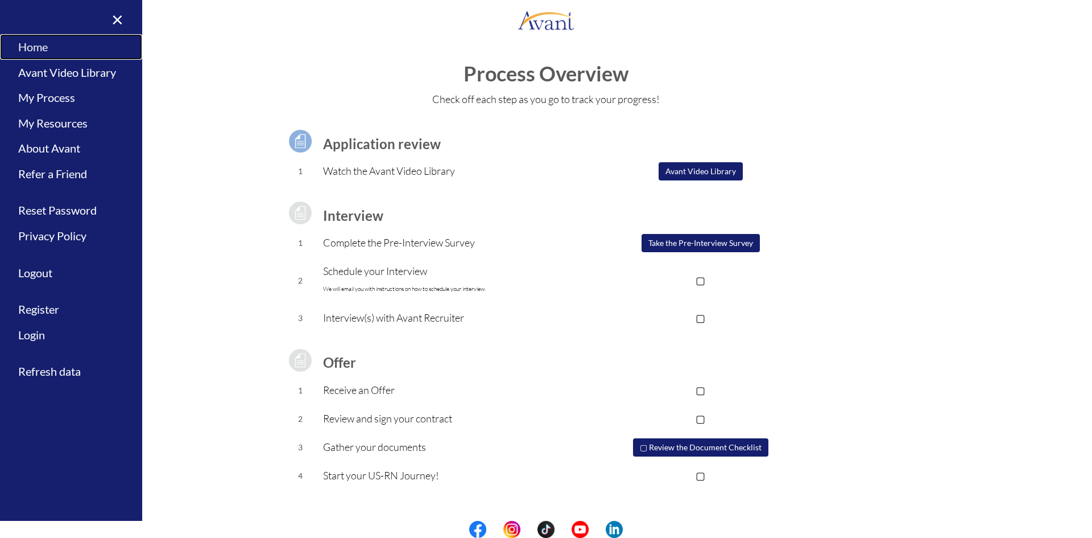
click at [36, 45] on link "Home" at bounding box center [71, 47] width 142 height 26
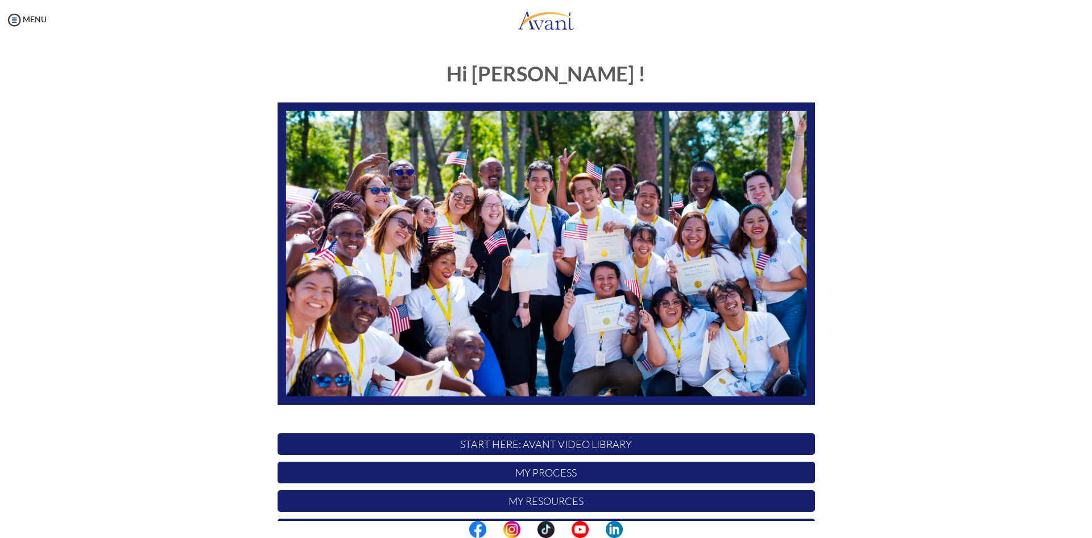
click at [527, 359] on p "My Process" at bounding box center [547, 472] width 538 height 22
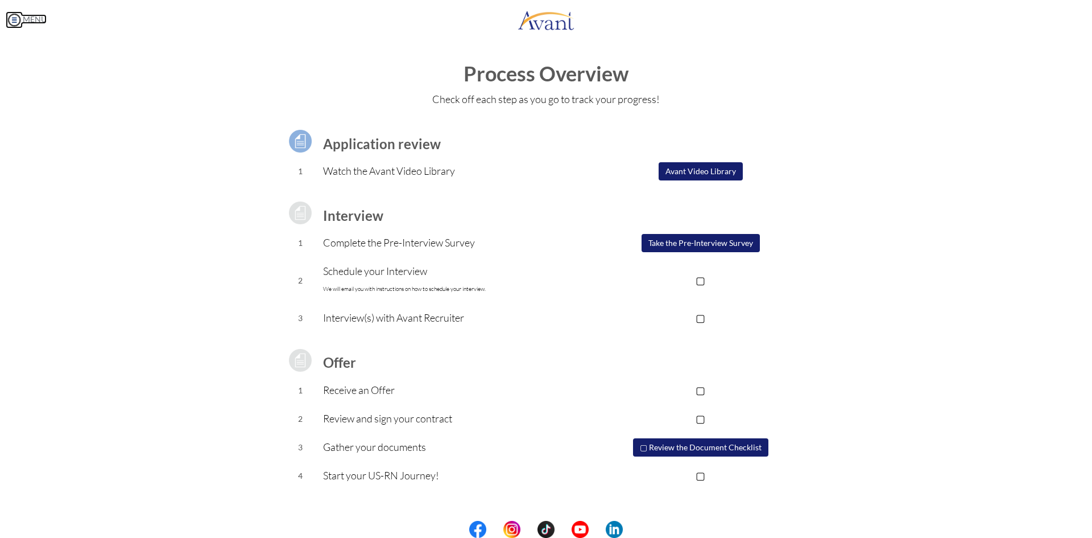
click at [21, 17] on img at bounding box center [14, 19] width 17 height 17
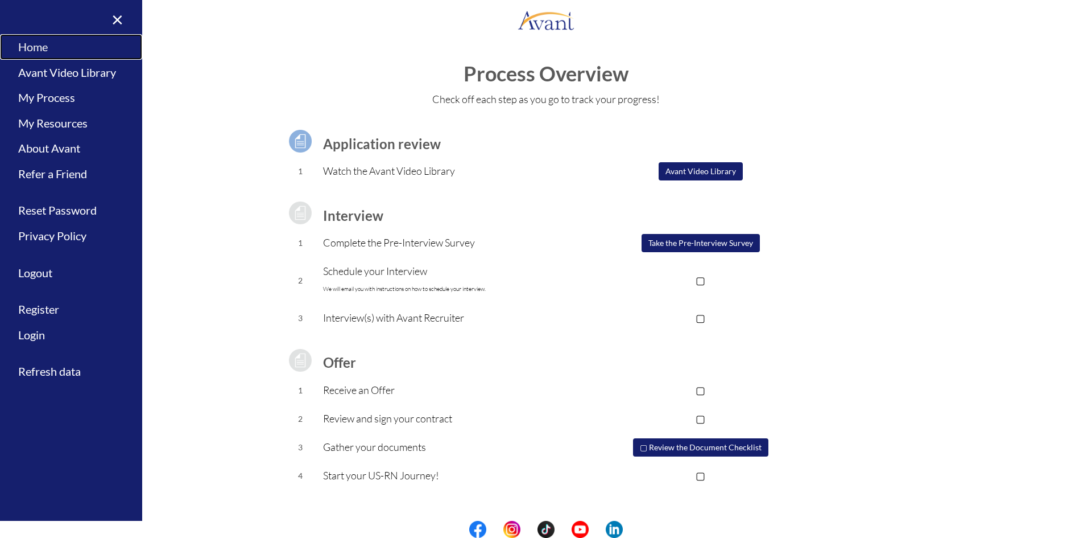
click at [42, 43] on link "Home" at bounding box center [71, 47] width 142 height 26
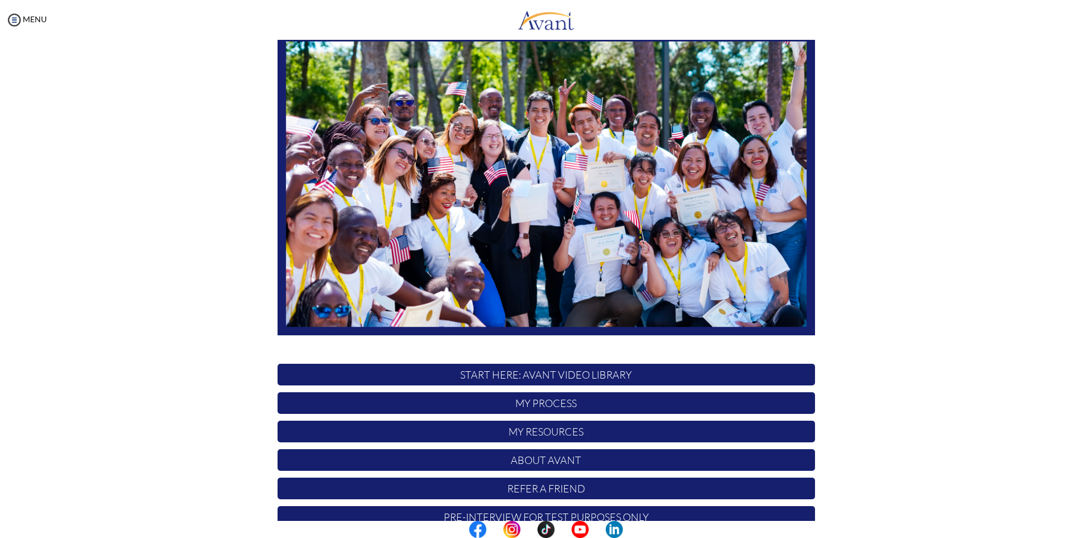
scroll to position [94, 0]
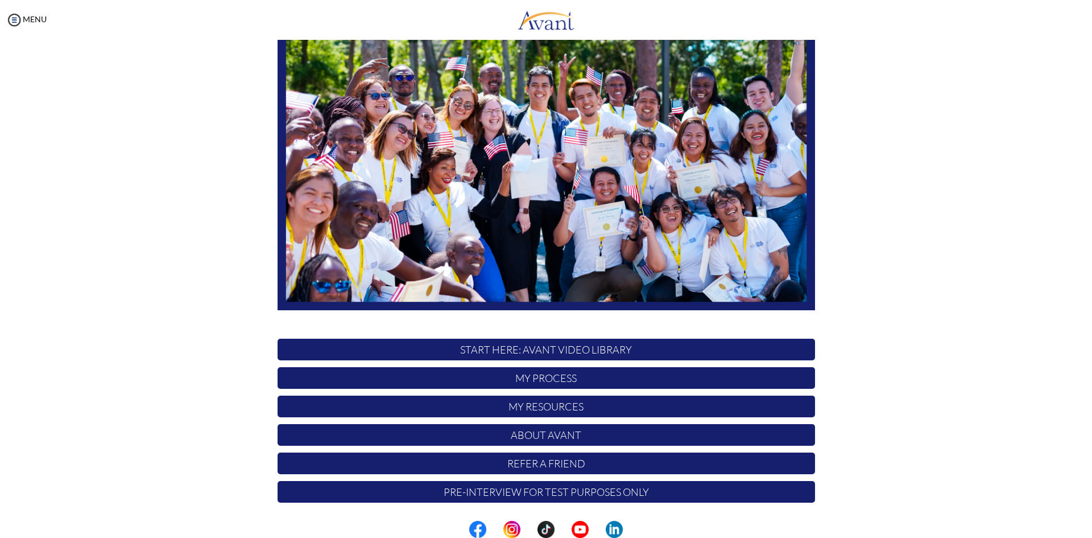
click at [527, 359] on p "My Process" at bounding box center [547, 378] width 538 height 22
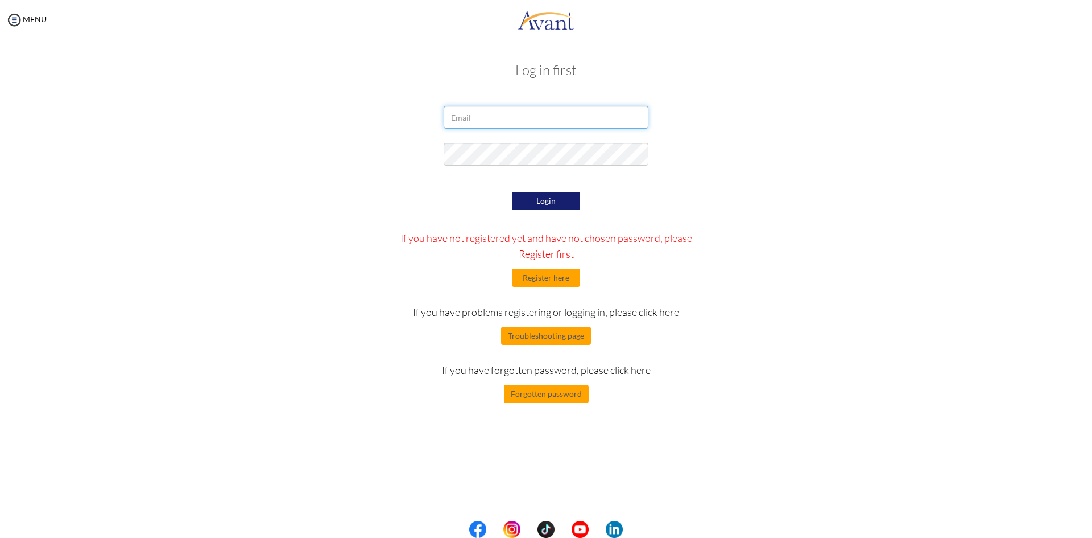
click at [527, 120] on input "email" at bounding box center [546, 117] width 205 height 23
type input "nightwing700@gmail.com"
click at [527, 209] on button "Login" at bounding box center [546, 201] width 68 height 18
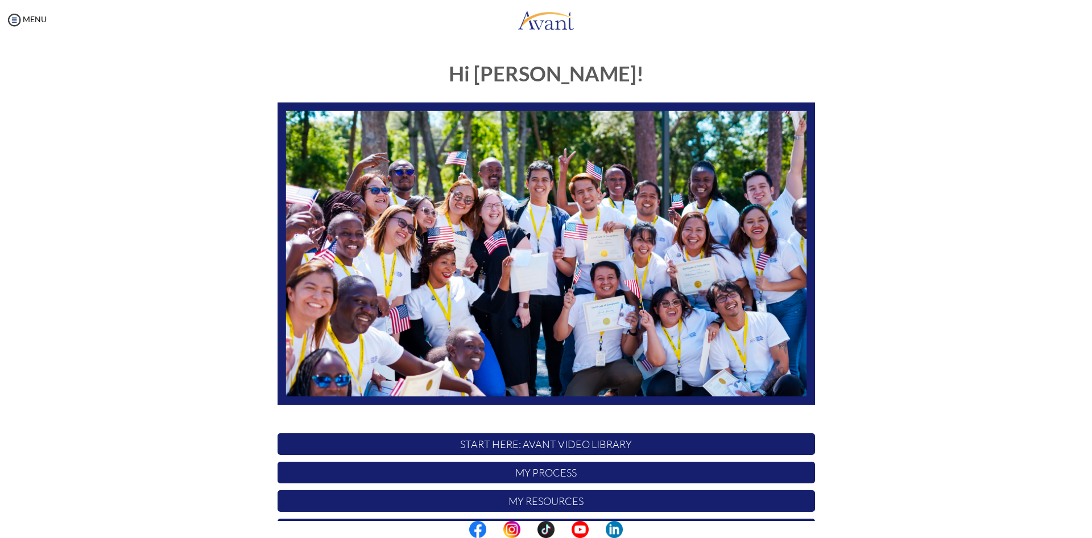
click at [527, 359] on p "My Process" at bounding box center [547, 472] width 538 height 22
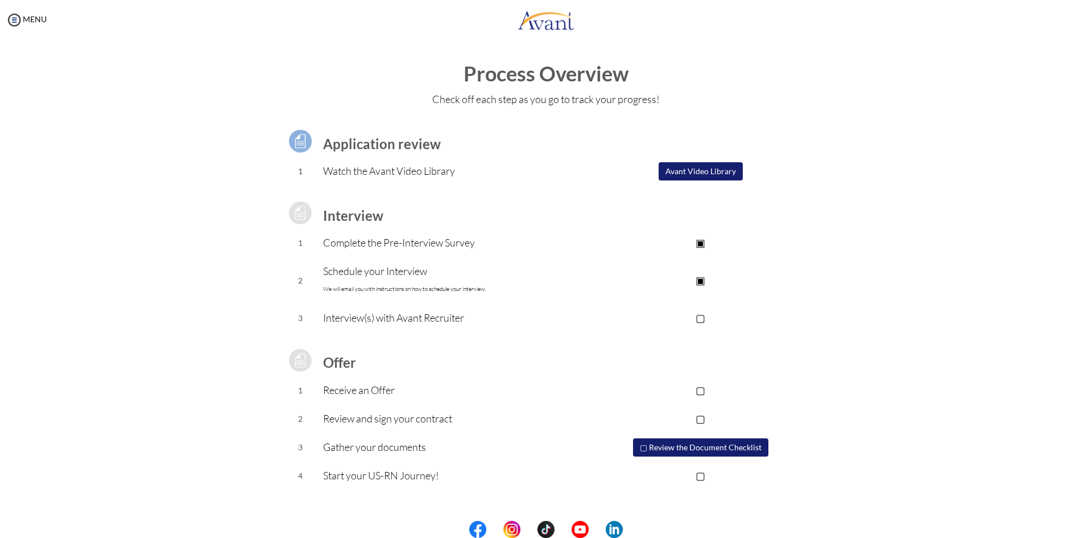
click at [527, 359] on button "▢ Review the Document Checklist" at bounding box center [700, 447] width 135 height 18
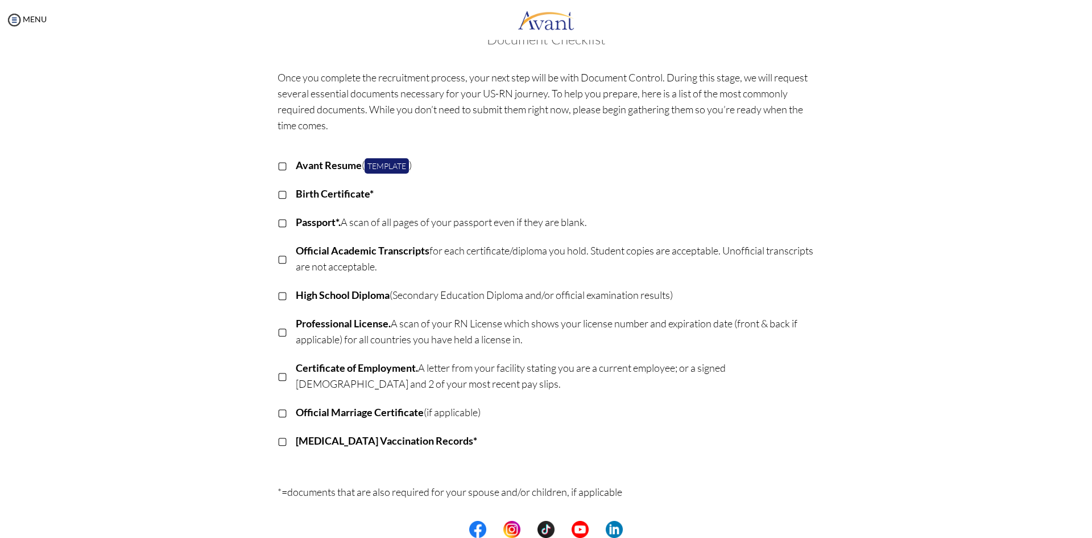
scroll to position [0, 0]
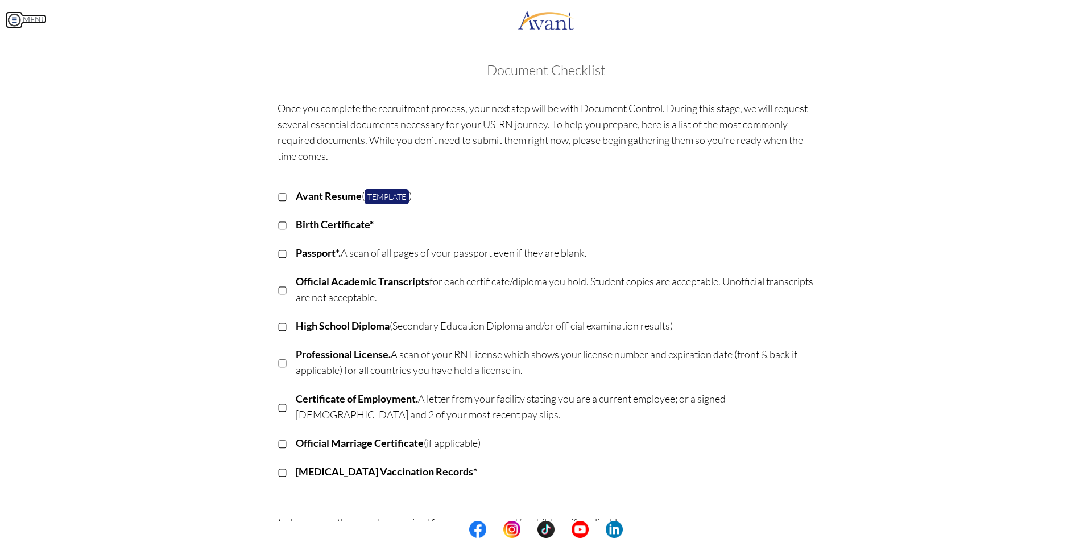
click at [15, 23] on img at bounding box center [14, 19] width 17 height 17
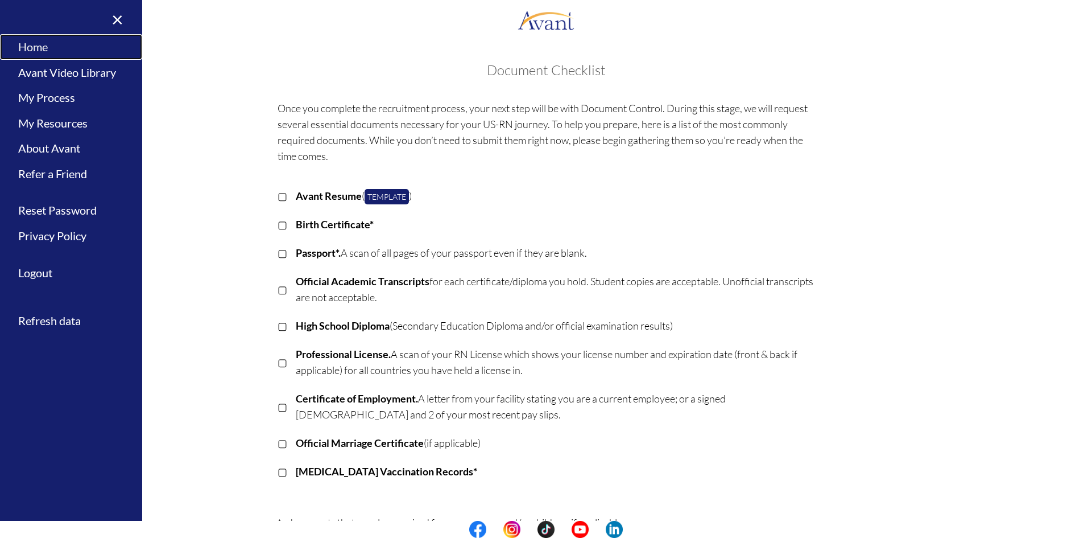
click at [38, 52] on link "Home" at bounding box center [71, 47] width 142 height 26
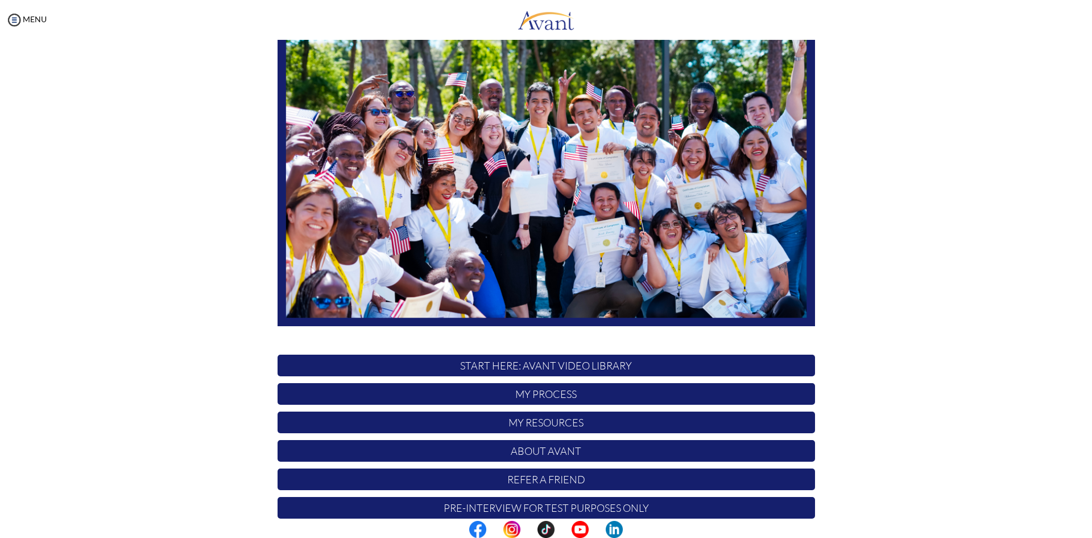
scroll to position [94, 0]
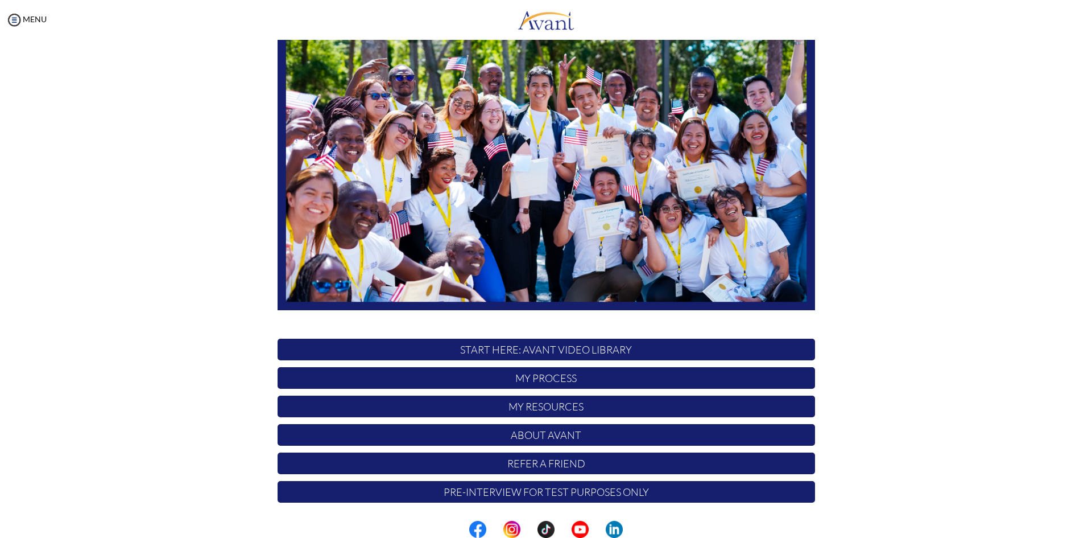
click at [527, 359] on p "My Resources" at bounding box center [547, 406] width 538 height 22
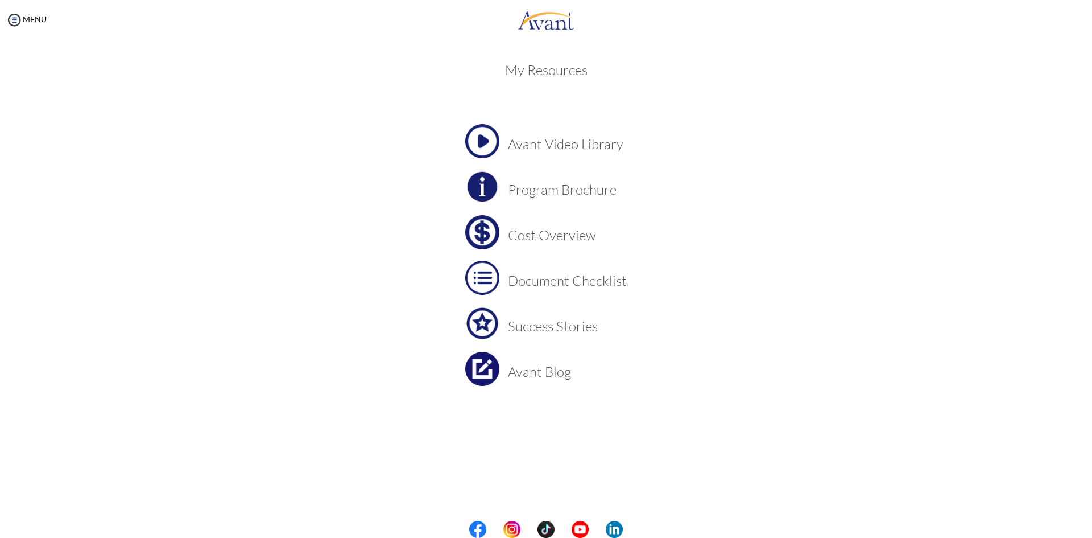
click at [527, 282] on h3 "Document Checklist" at bounding box center [567, 280] width 119 height 15
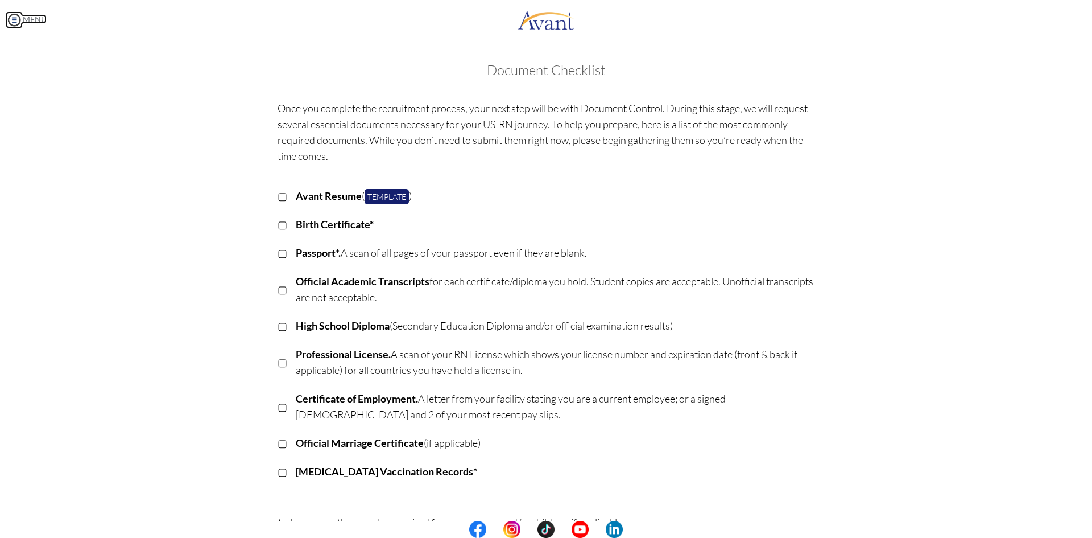
click at [15, 22] on img at bounding box center [14, 19] width 17 height 17
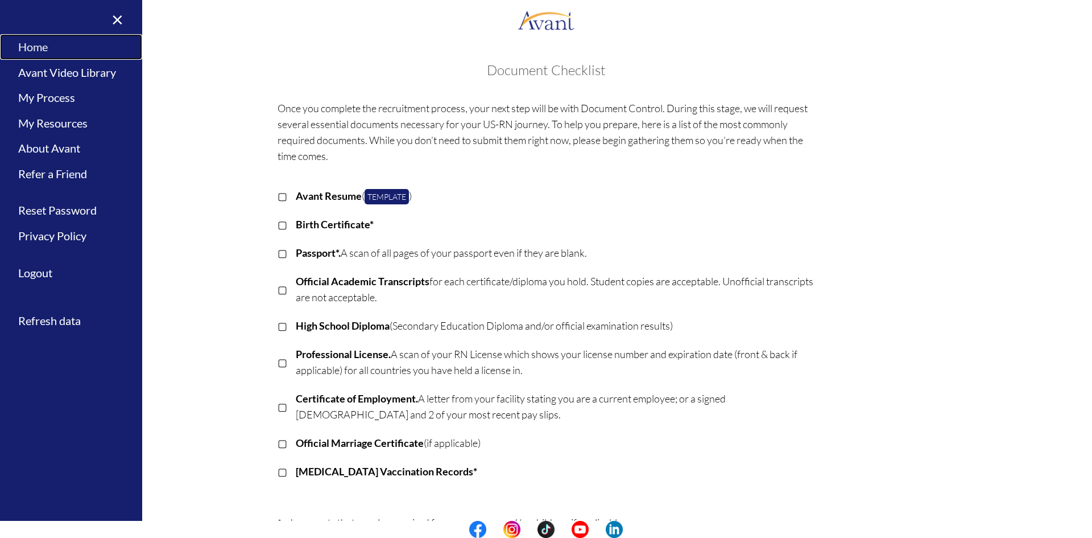
click at [36, 45] on link "Home" at bounding box center [71, 47] width 142 height 26
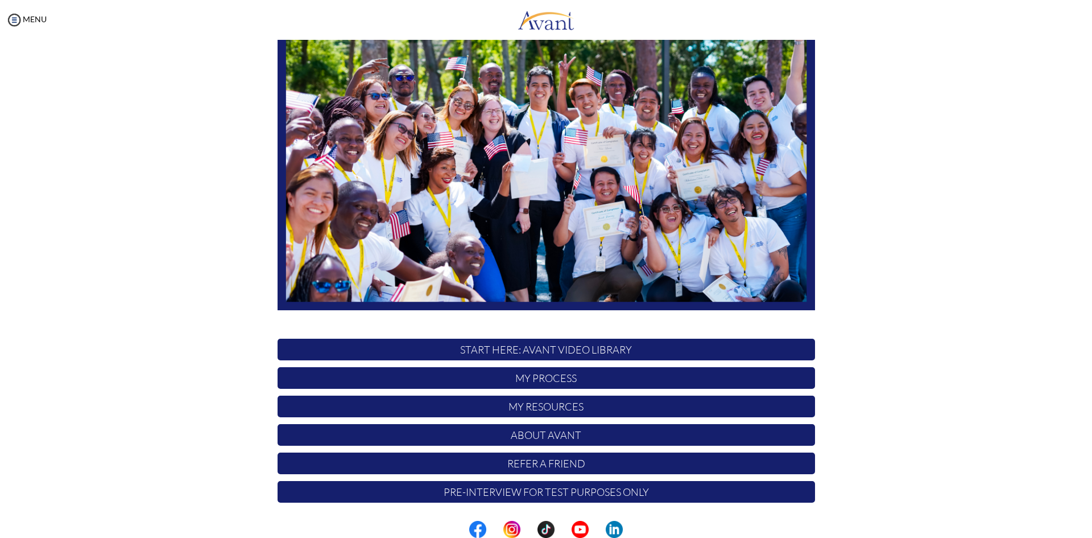
click at [527, 359] on p "My Resources" at bounding box center [547, 406] width 538 height 22
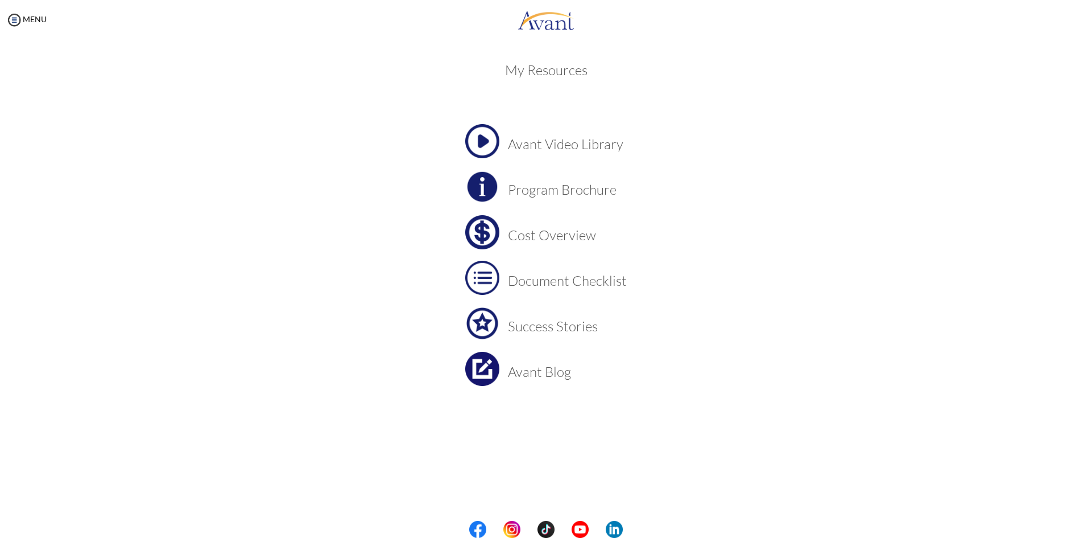
click at [527, 237] on h3 "Cost Overview" at bounding box center [567, 235] width 119 height 15
click at [527, 241] on h3 "Cost Overview" at bounding box center [567, 235] width 119 height 15
